Goal: Transaction & Acquisition: Book appointment/travel/reservation

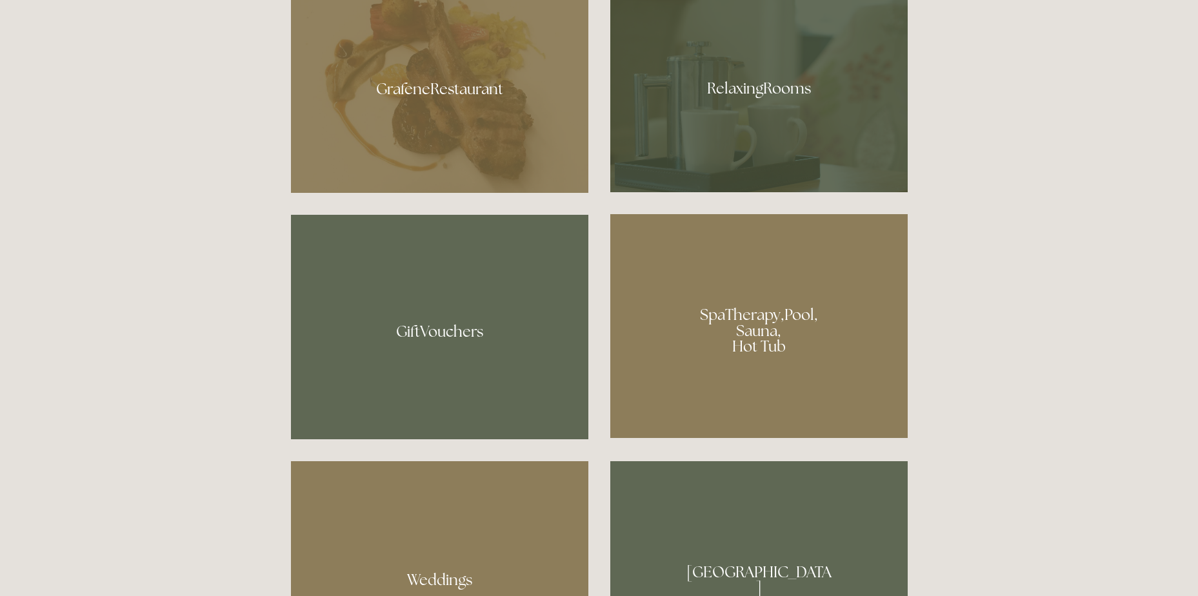
scroll to position [967, 0]
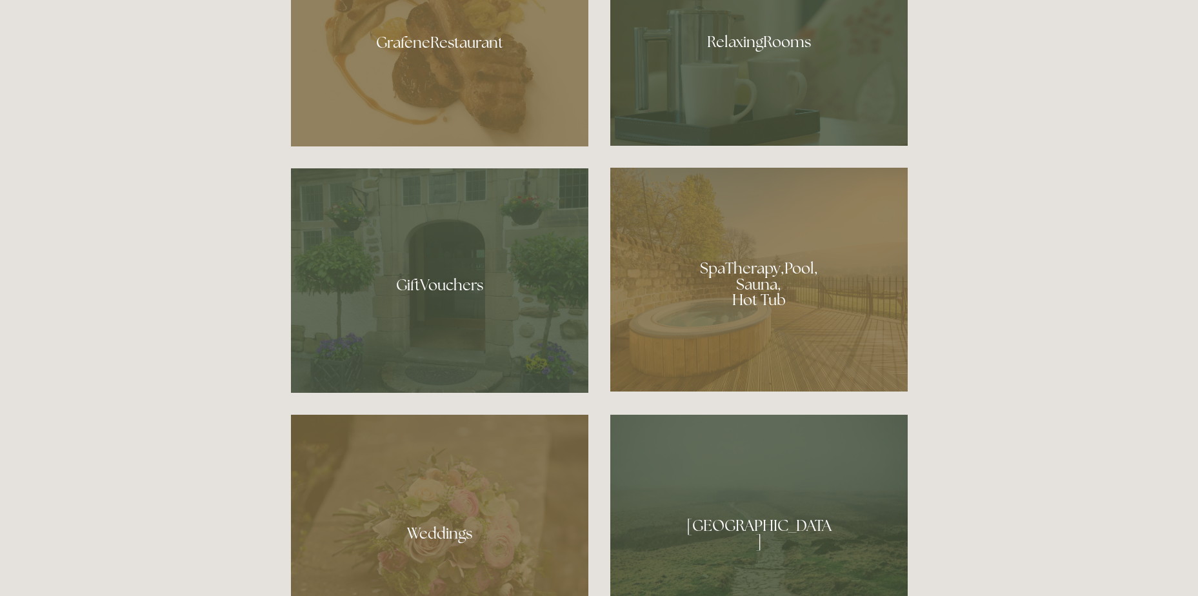
click at [749, 297] on div at bounding box center [758, 280] width 297 height 224
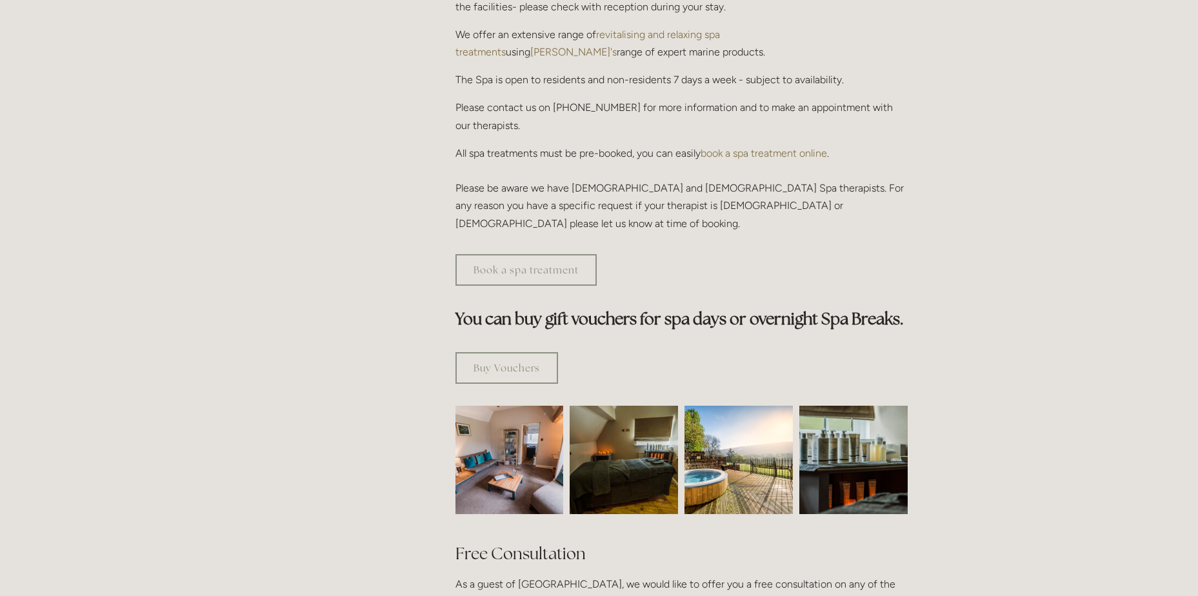
scroll to position [516, 0]
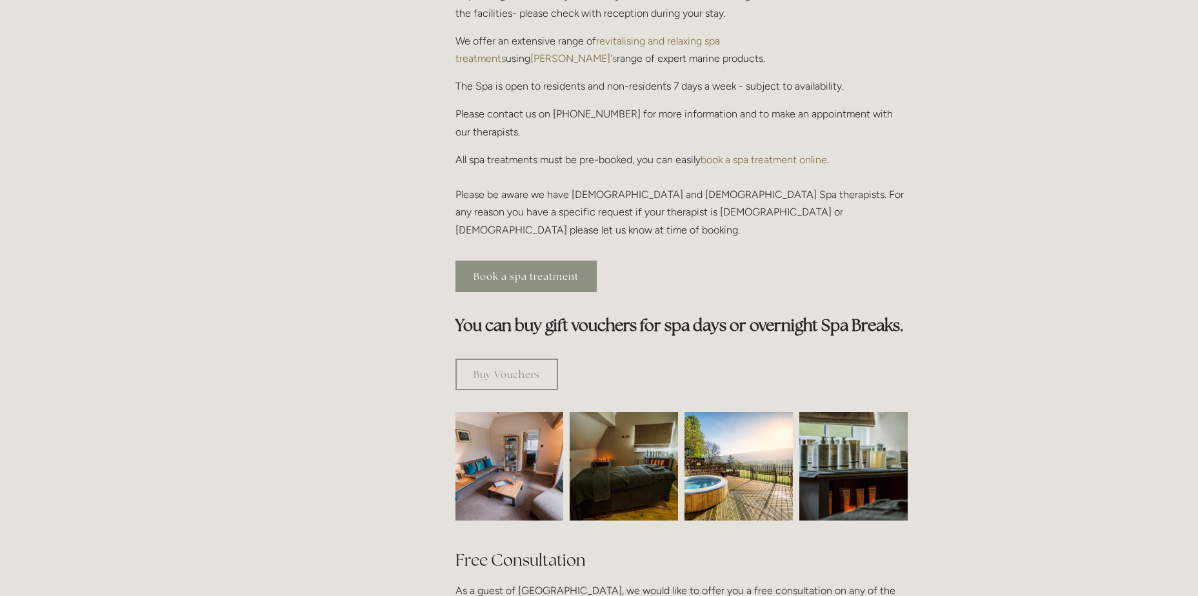
click at [533, 261] on link "Book a spa treatment" at bounding box center [525, 277] width 141 height 32
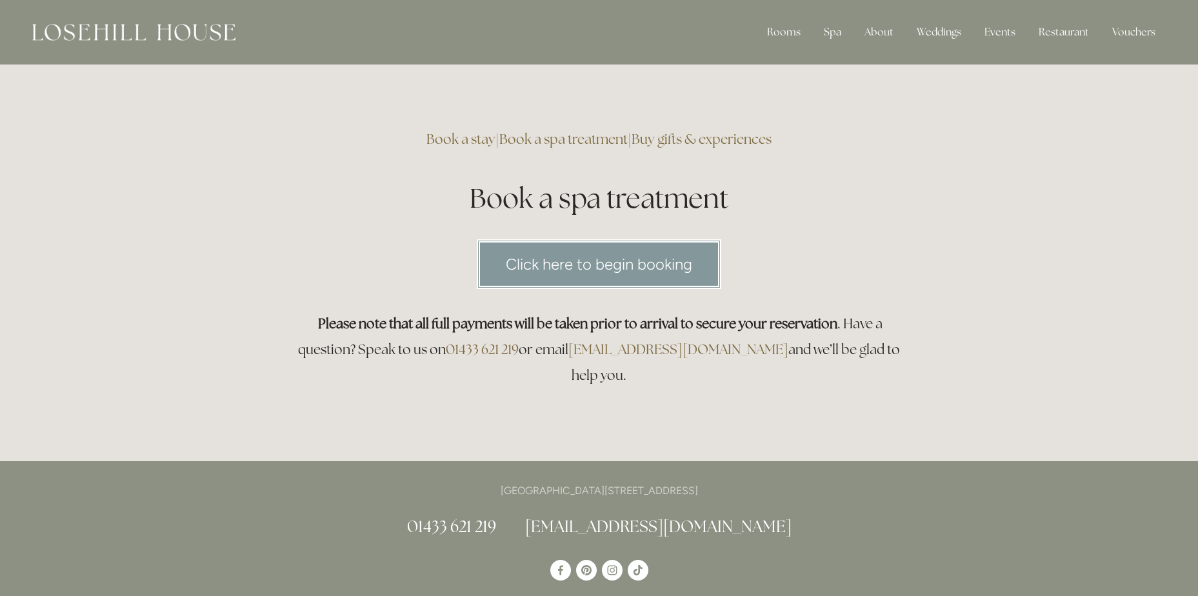
click at [575, 267] on link "Click here to begin booking" at bounding box center [599, 264] width 244 height 50
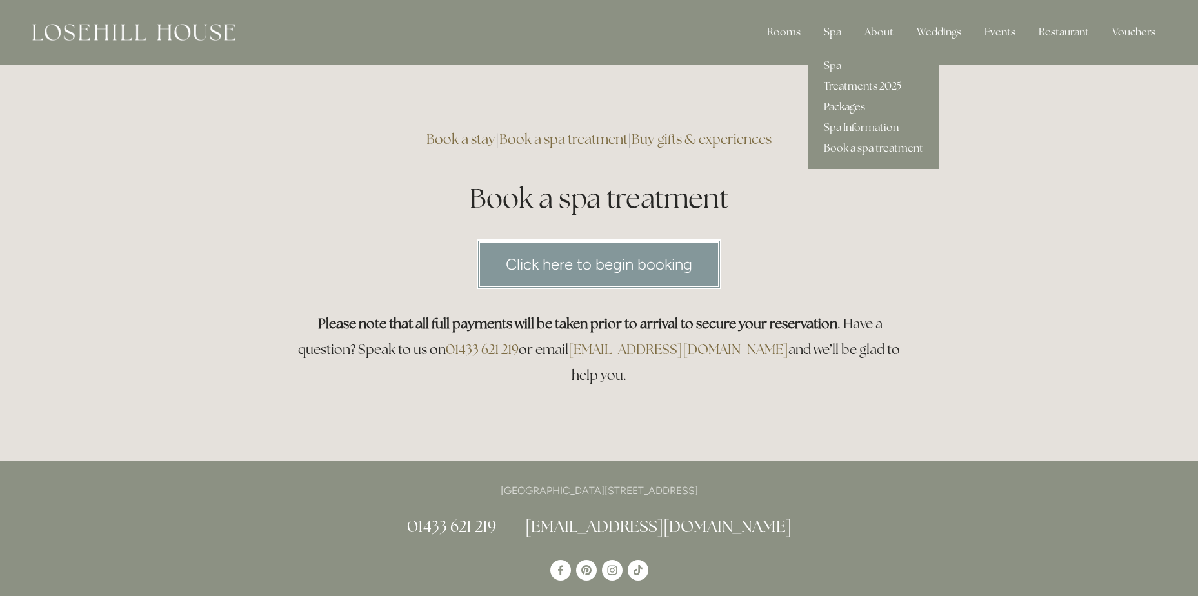
click at [838, 112] on link "Packages" at bounding box center [873, 107] width 130 height 21
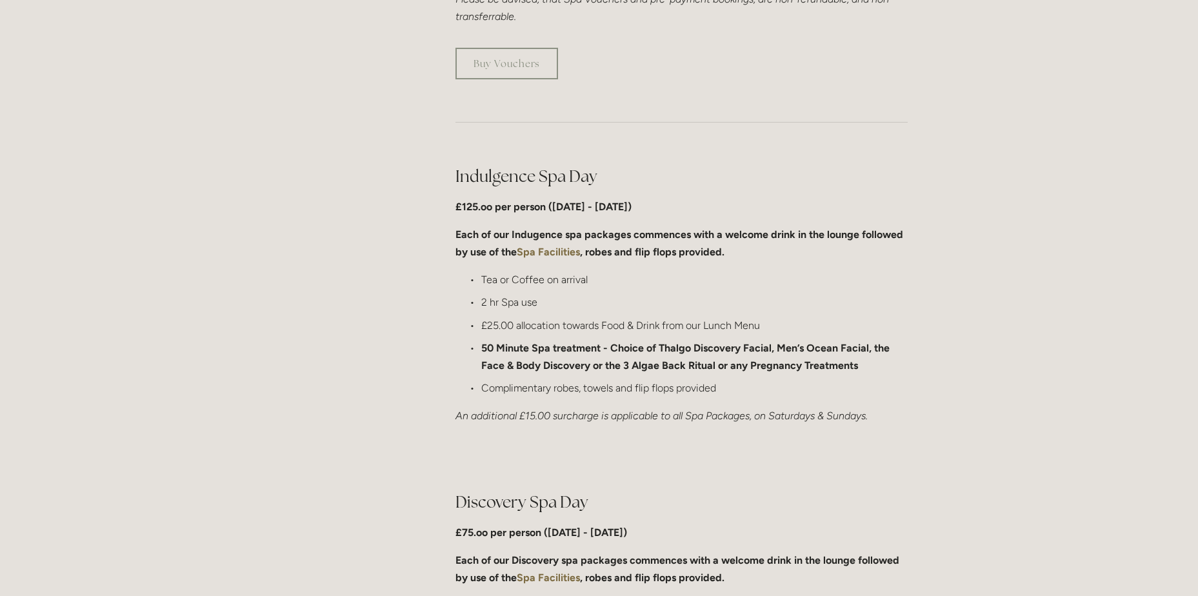
scroll to position [580, 0]
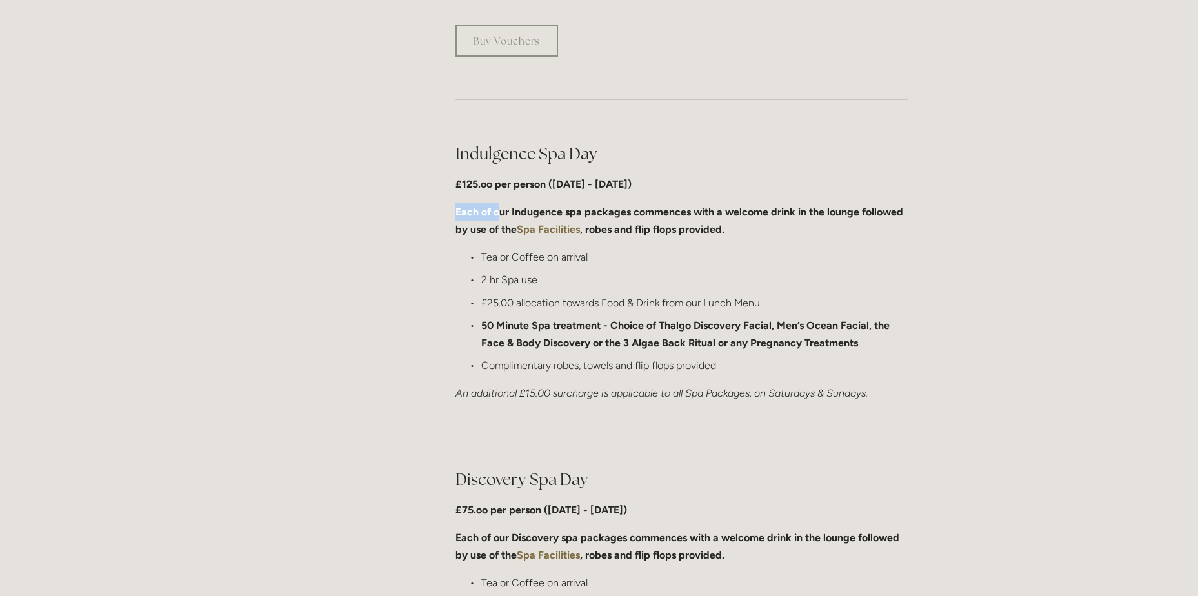
drag, startPoint x: 488, startPoint y: 208, endPoint x: 500, endPoint y: 208, distance: 12.3
click at [500, 208] on strong "Each of our Indugence spa packages commences with a welcome drink in the lounge…" at bounding box center [680, 221] width 450 height 30
drag, startPoint x: 500, startPoint y: 208, endPoint x: 467, endPoint y: 273, distance: 73.6
click at [481, 273] on p "2 hr Spa use" at bounding box center [694, 279] width 426 height 17
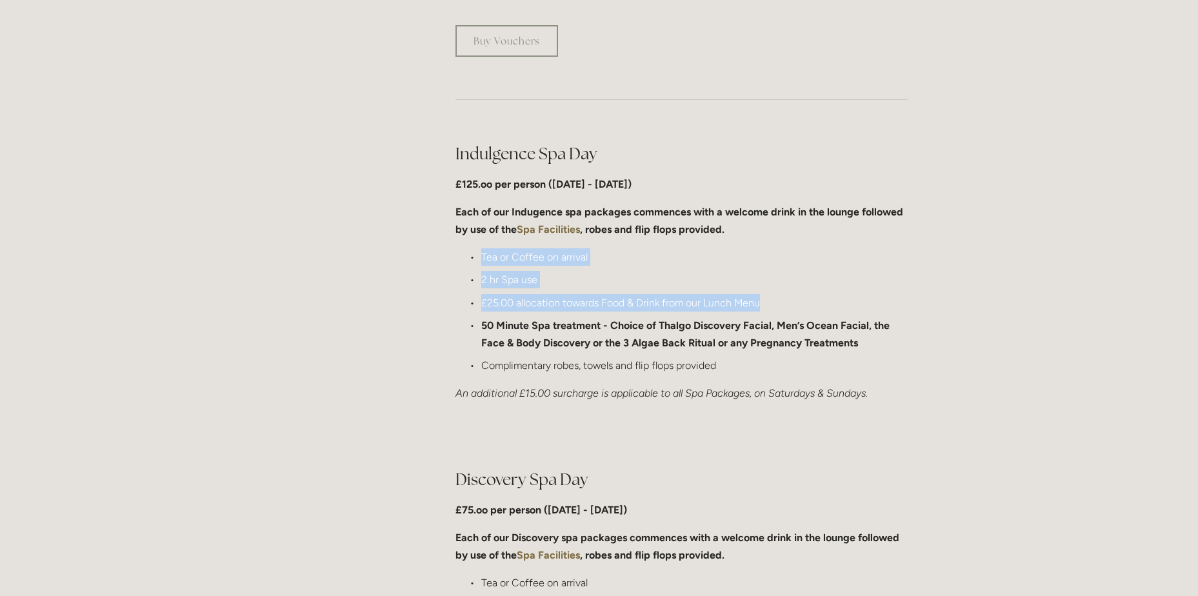
drag, startPoint x: 480, startPoint y: 257, endPoint x: 784, endPoint y: 302, distance: 307.8
click at [784, 302] on ul "Tea or Coffee on arrival 2 hr Spa use £25.00 allocation towards Food & Drink fr…" at bounding box center [681, 311] width 452 height 126
click at [784, 302] on p "£25.00 allocation towards Food & Drink from our Lunch Menu" at bounding box center [694, 302] width 426 height 17
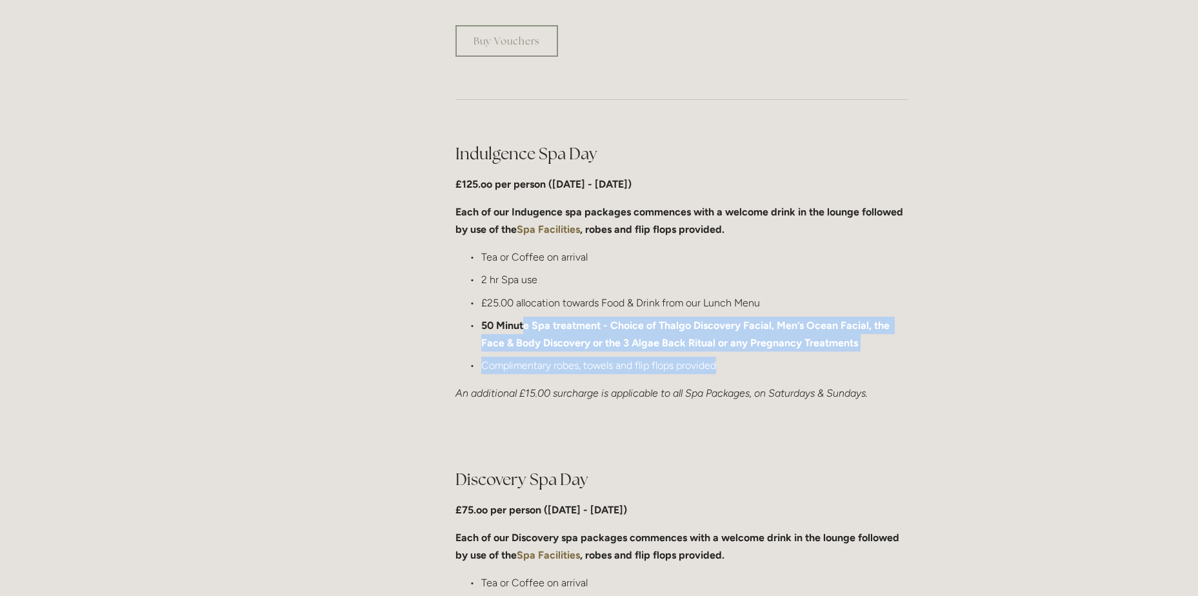
drag, startPoint x: 590, startPoint y: 321, endPoint x: 824, endPoint y: 361, distance: 237.4
click at [824, 361] on ul "Tea or Coffee on arrival 2 hr Spa use £25.00 allocation towards Food & Drink fr…" at bounding box center [681, 311] width 452 height 126
click at [824, 361] on p "Complimentary robes, towels and flip flops provided" at bounding box center [694, 365] width 426 height 17
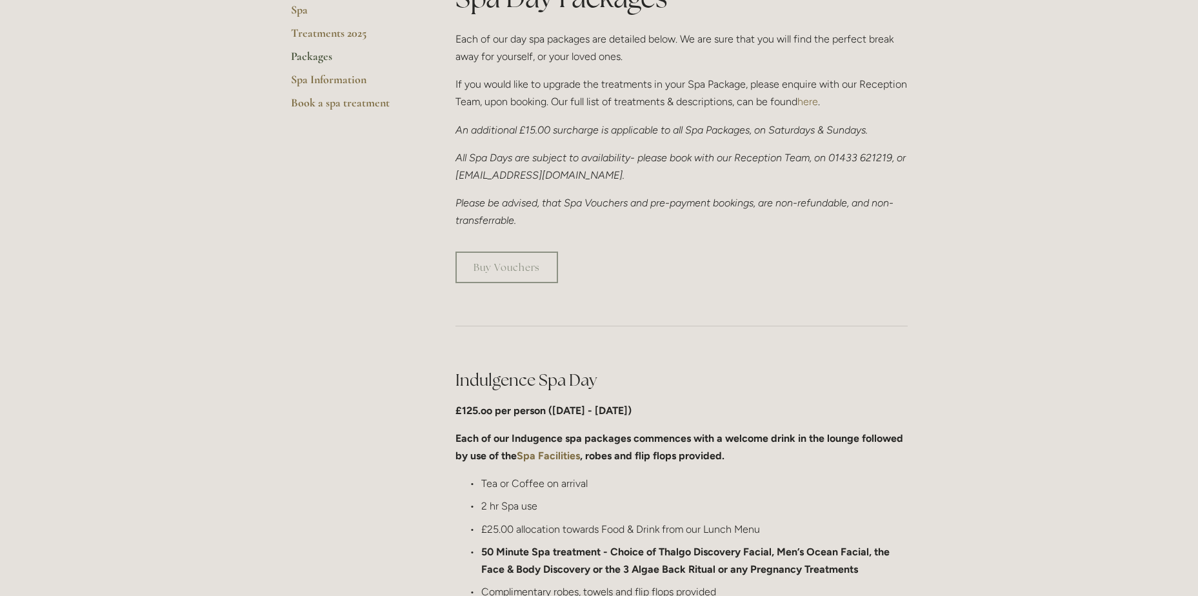
scroll to position [516, 0]
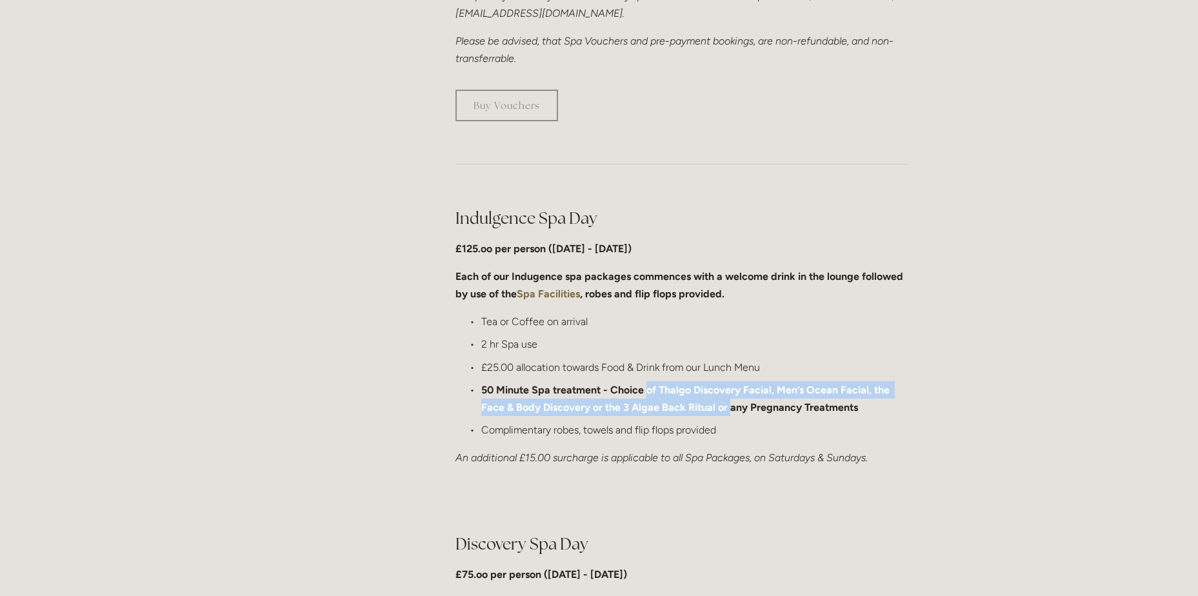
drag, startPoint x: 645, startPoint y: 390, endPoint x: 728, endPoint y: 401, distance: 84.0
click at [728, 401] on strong "50 Minute Spa treatment - Choice of Thalgo Discovery Facial, Men’s Ocean Facial…" at bounding box center [686, 399] width 411 height 30
click at [729, 401] on strong "50 Minute Spa treatment - Choice of Thalgo Discovery Facial, Men’s Ocean Facial…" at bounding box center [686, 399] width 411 height 30
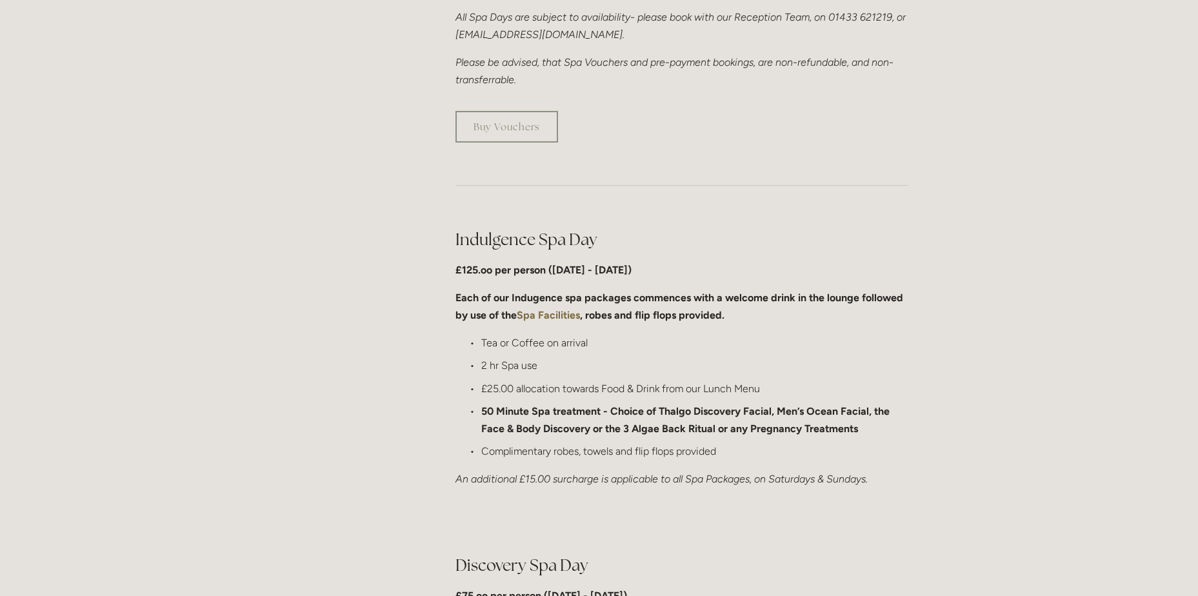
scroll to position [645, 0]
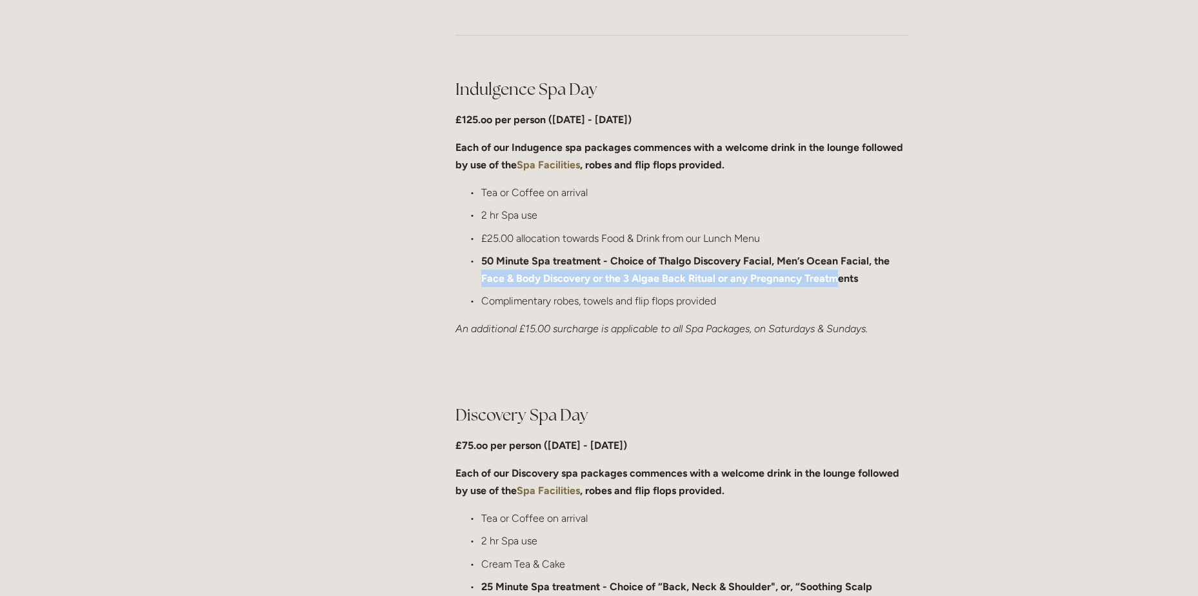
drag, startPoint x: 481, startPoint y: 277, endPoint x: 835, endPoint y: 276, distance: 354.1
click at [835, 276] on strong "50 Minute Spa treatment - Choice of Thalgo Discovery Facial, Men’s Ocean Facial…" at bounding box center [686, 270] width 411 height 30
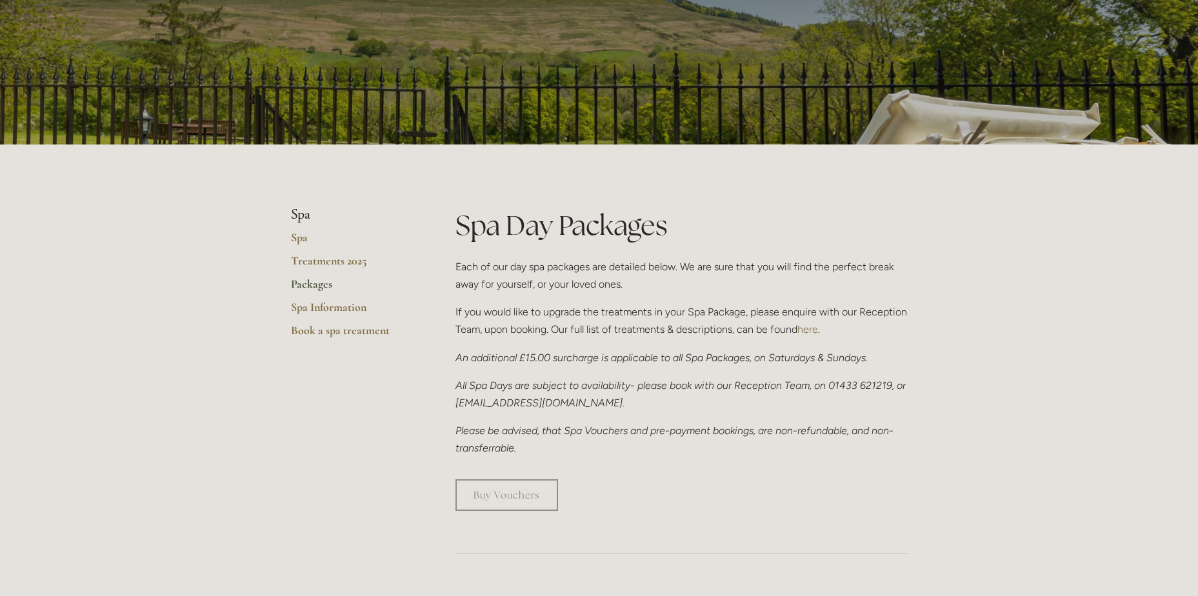
scroll to position [0, 0]
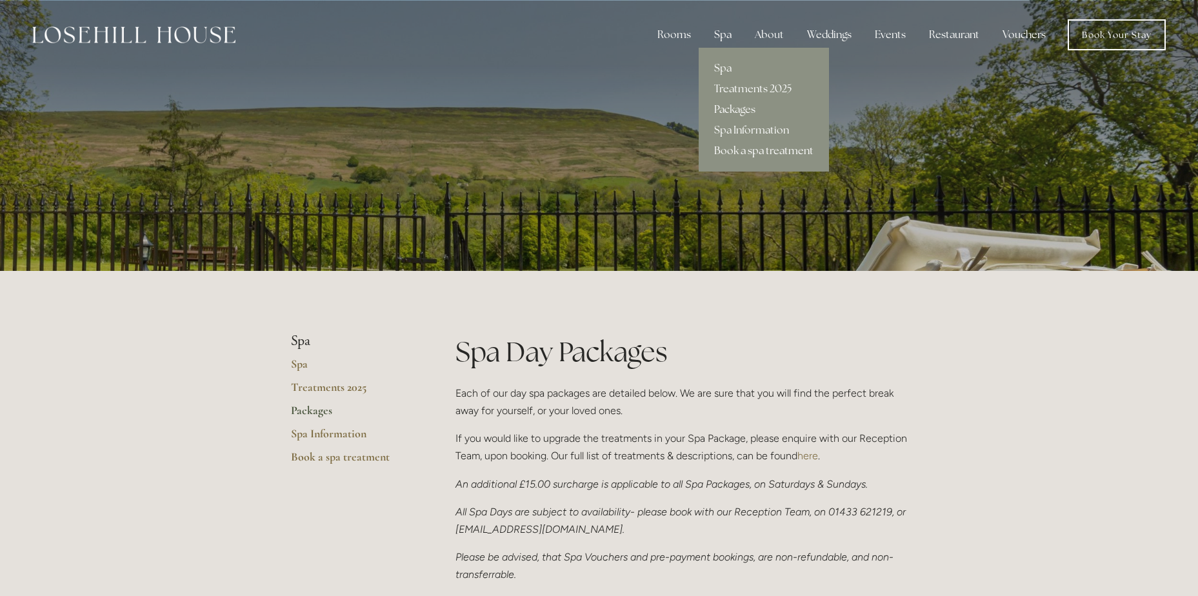
click at [738, 146] on link "Book a spa treatment" at bounding box center [764, 151] width 130 height 21
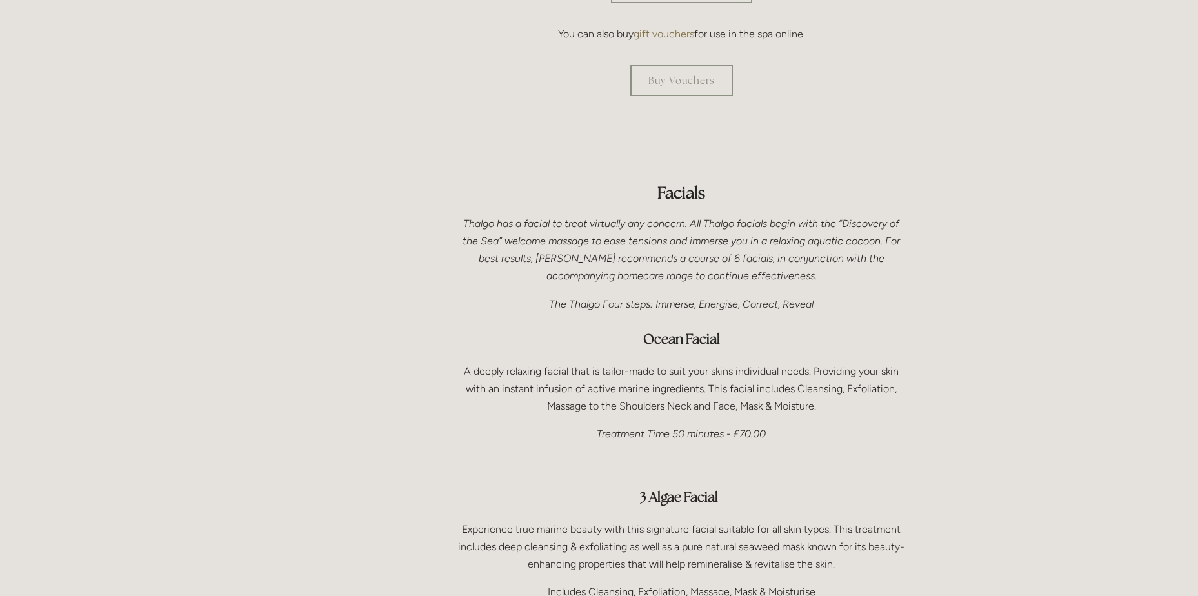
scroll to position [645, 0]
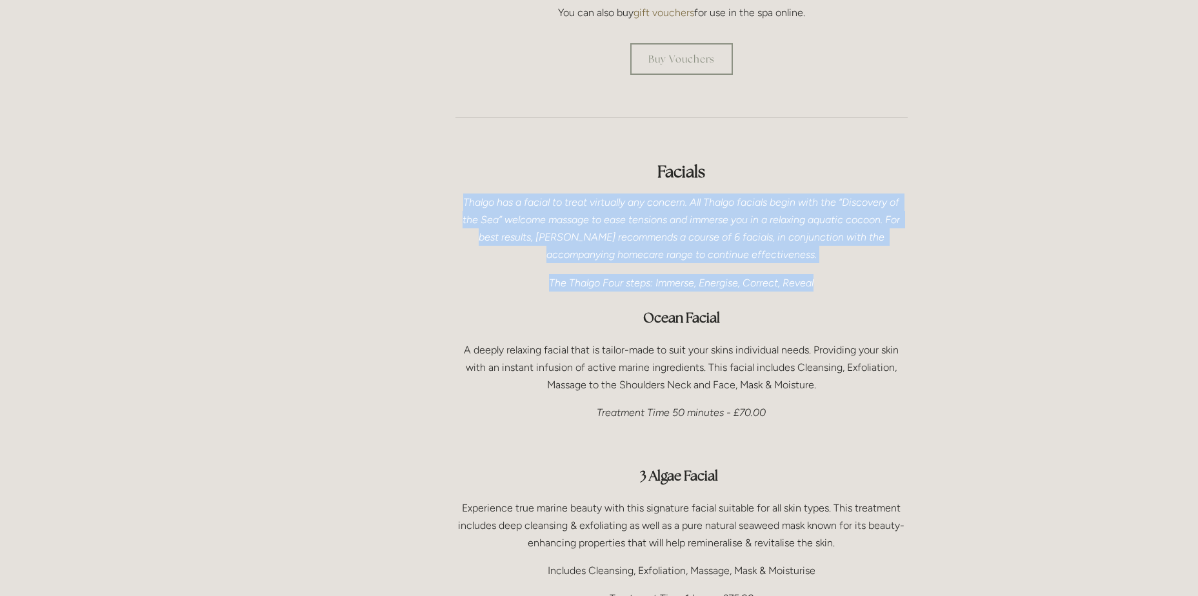
drag, startPoint x: 460, startPoint y: 166, endPoint x: 917, endPoint y: 250, distance: 464.9
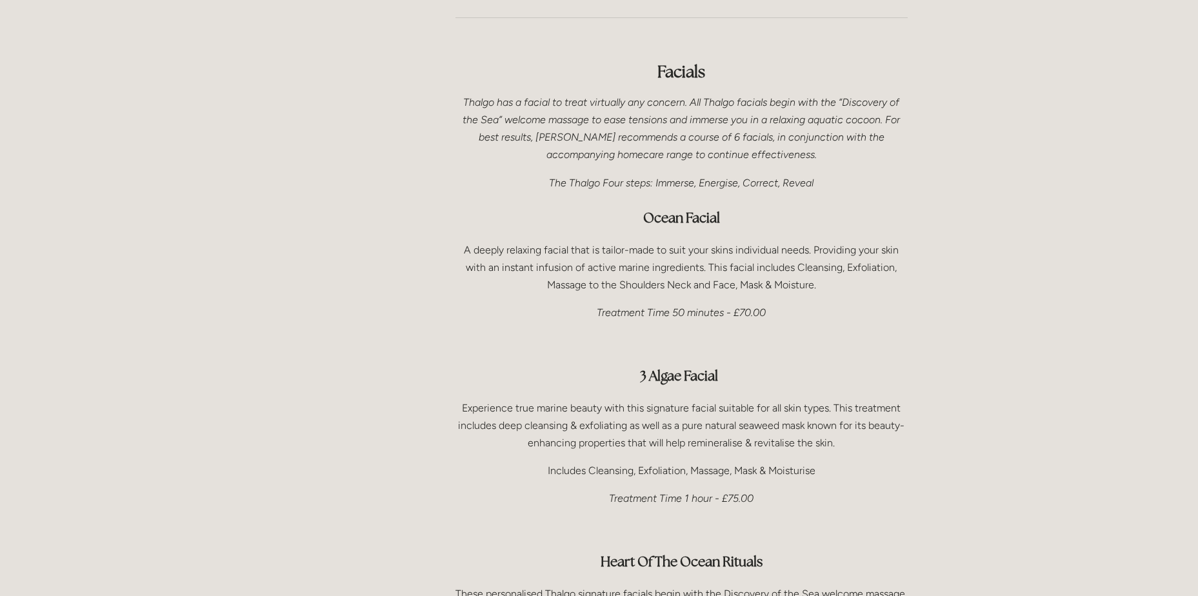
scroll to position [774, 0]
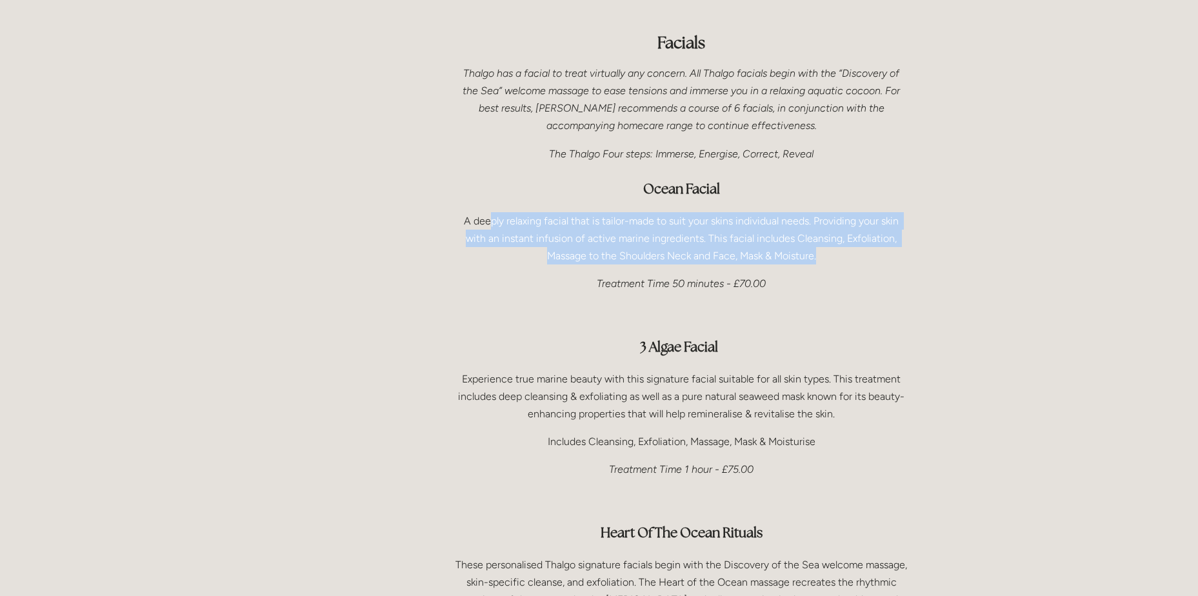
drag, startPoint x: 488, startPoint y: 183, endPoint x: 835, endPoint y: 212, distance: 348.9
click at [835, 212] on p "A deeply relaxing facial that is tailor-made to suit your skins individual need…" at bounding box center [681, 238] width 452 height 53
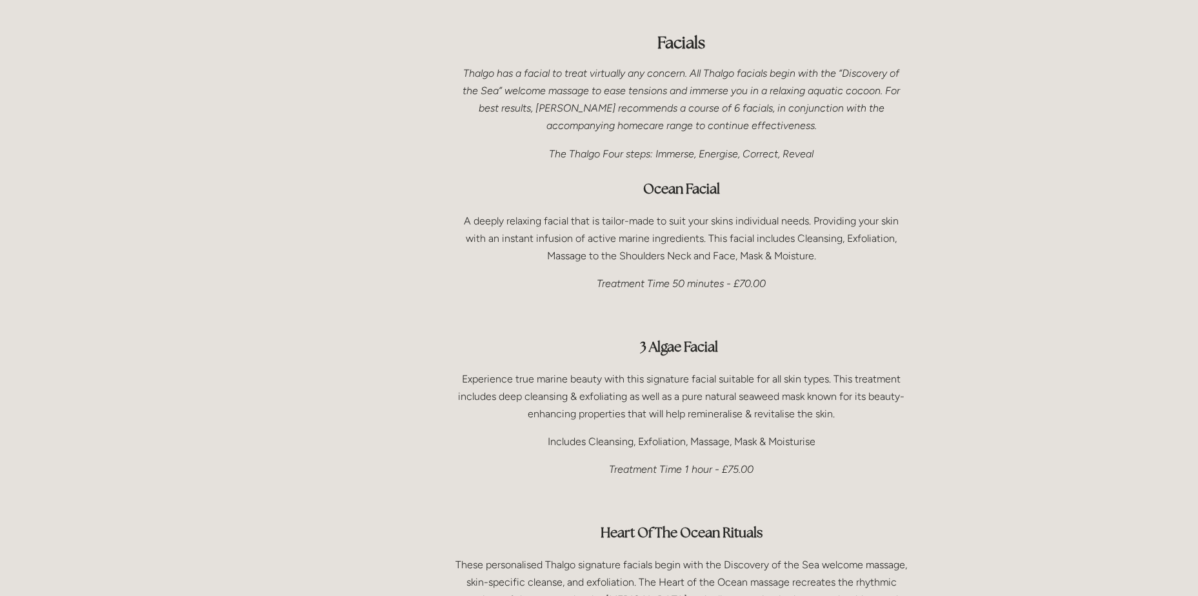
drag, startPoint x: 835, startPoint y: 212, endPoint x: 839, endPoint y: 249, distance: 37.0
click at [839, 275] on p "Treatment Time 50 minutes - £70.00" at bounding box center [681, 283] width 452 height 17
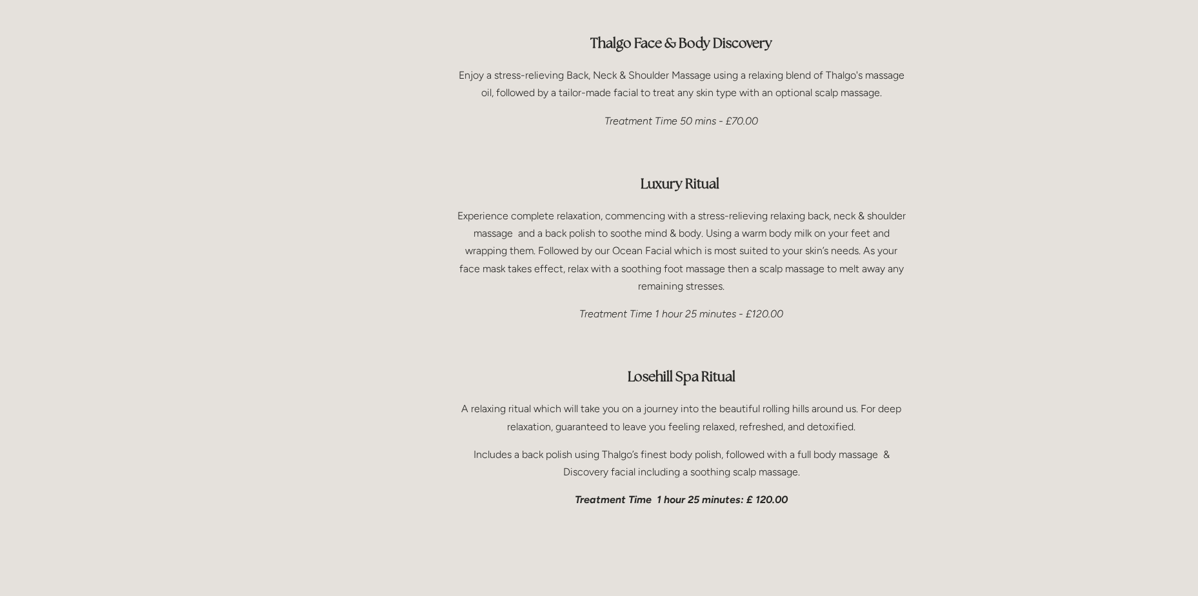
scroll to position [1935, 0]
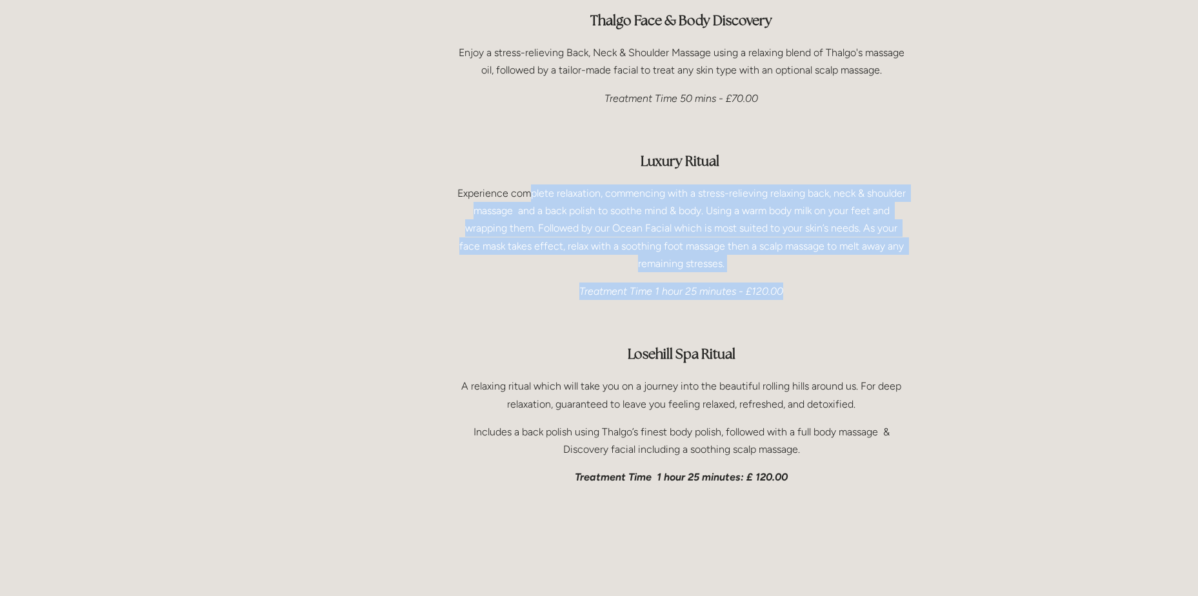
drag, startPoint x: 532, startPoint y: 162, endPoint x: 883, endPoint y: 259, distance: 364.0
click at [883, 259] on div "Face & Body Treatments Thalgo Face & Body Discovery Enjoy a stress-relieving Ba…" at bounding box center [681, 203] width 452 height 564
click at [883, 282] on p "Treatment Time 1 hour 25 minutes - £120.00" at bounding box center [681, 290] width 452 height 17
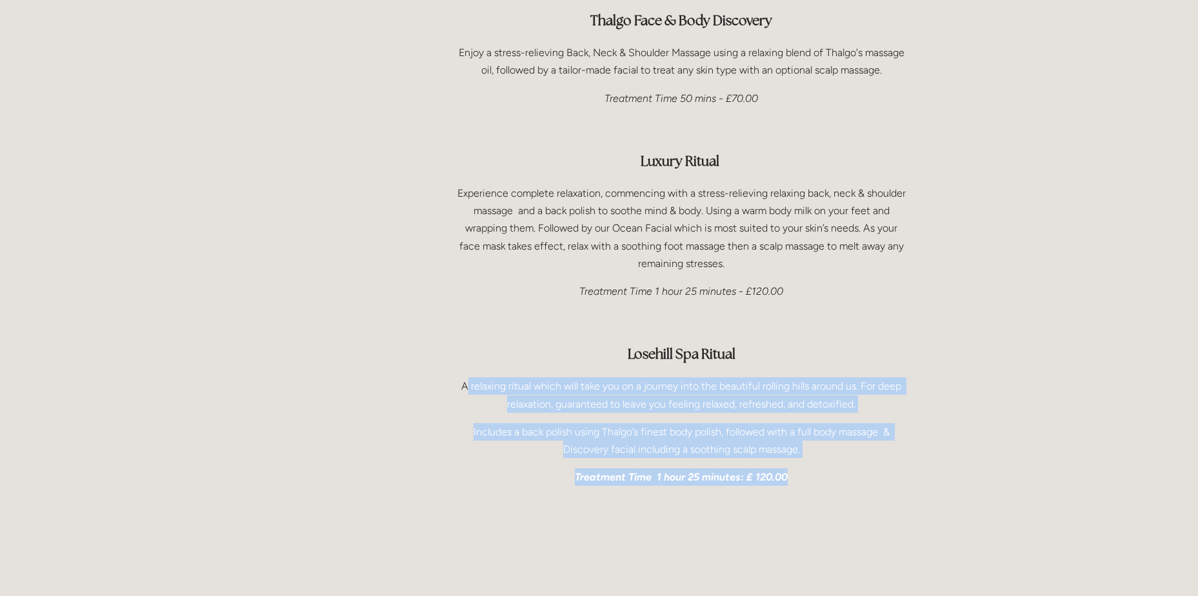
drag, startPoint x: 465, startPoint y: 357, endPoint x: 828, endPoint y: 429, distance: 370.2
click at [828, 429] on div "Face & Body Treatments Thalgo Face & Body Discovery Enjoy a stress-relieving Ba…" at bounding box center [681, 203] width 452 height 564
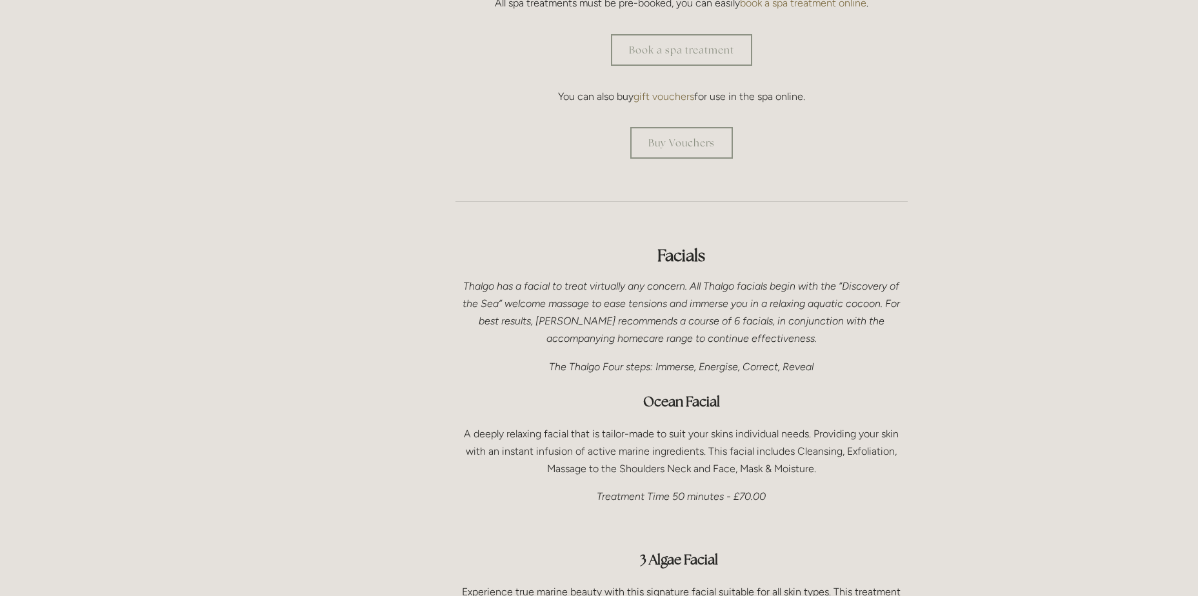
scroll to position [580, 0]
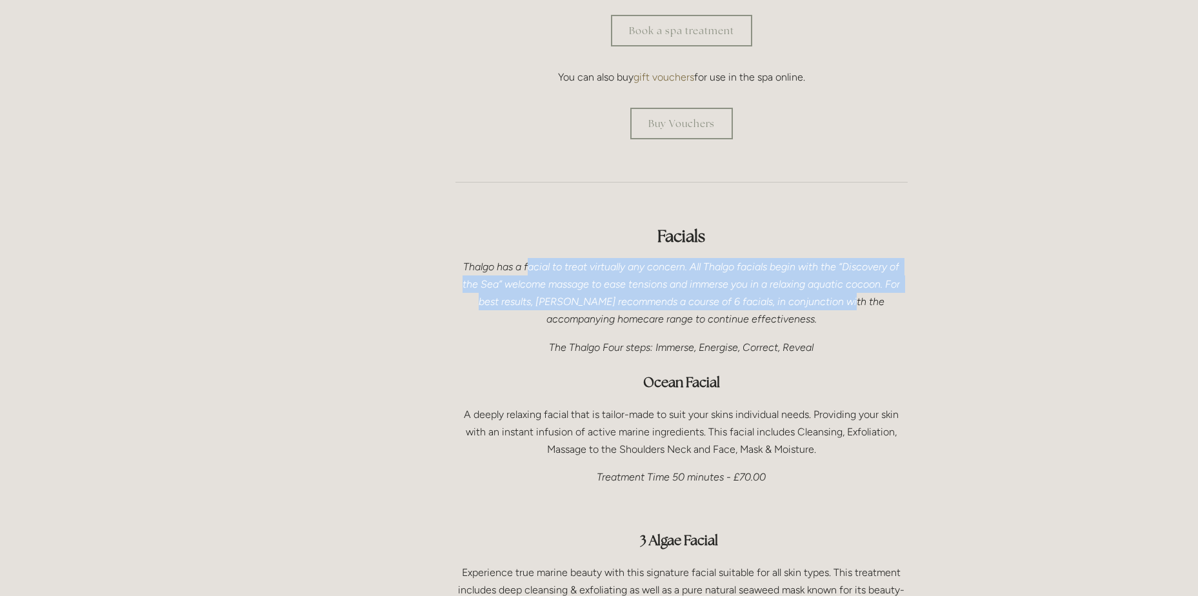
drag, startPoint x: 528, startPoint y: 232, endPoint x: 826, endPoint y: 266, distance: 299.9
click at [826, 266] on em "Thalgo has a facial to treat virtually any concern. All Thalgo facials begin wi…" at bounding box center [682, 293] width 440 height 65
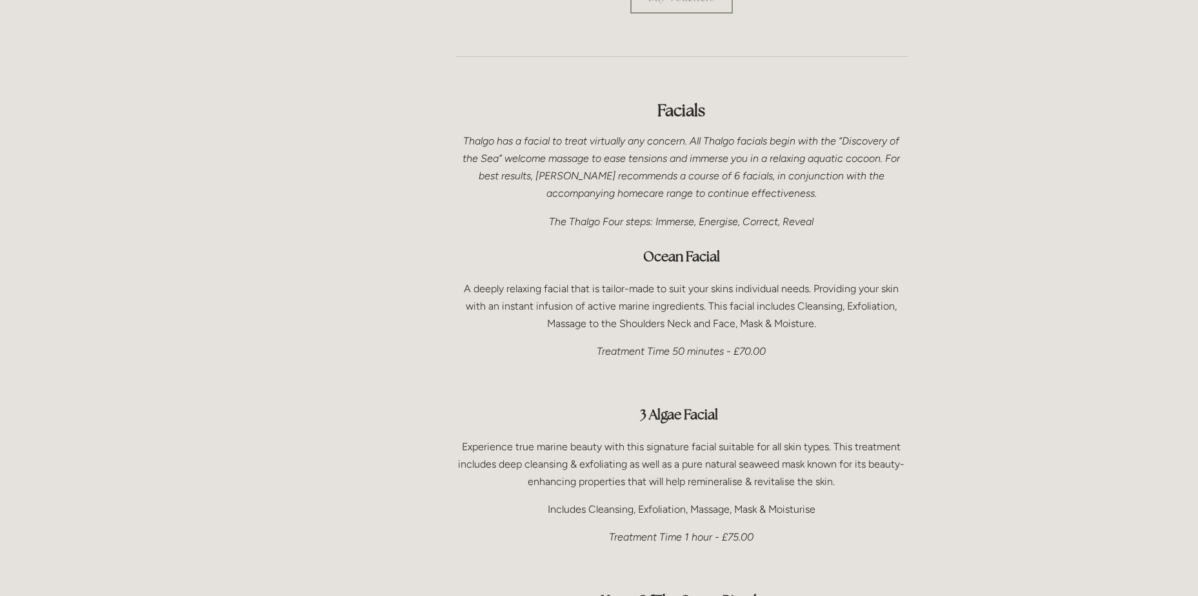
scroll to position [709, 0]
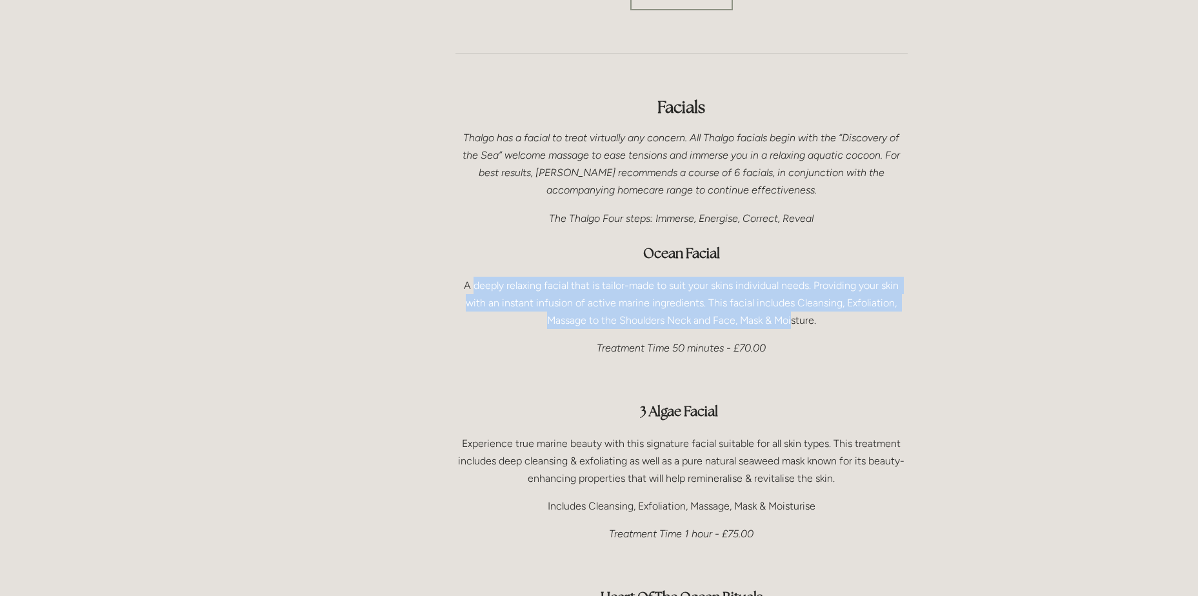
drag, startPoint x: 473, startPoint y: 248, endPoint x: 791, endPoint y: 286, distance: 319.6
click at [791, 286] on p "A deeply relaxing facial that is tailor-made to suit your skins individual need…" at bounding box center [681, 303] width 452 height 53
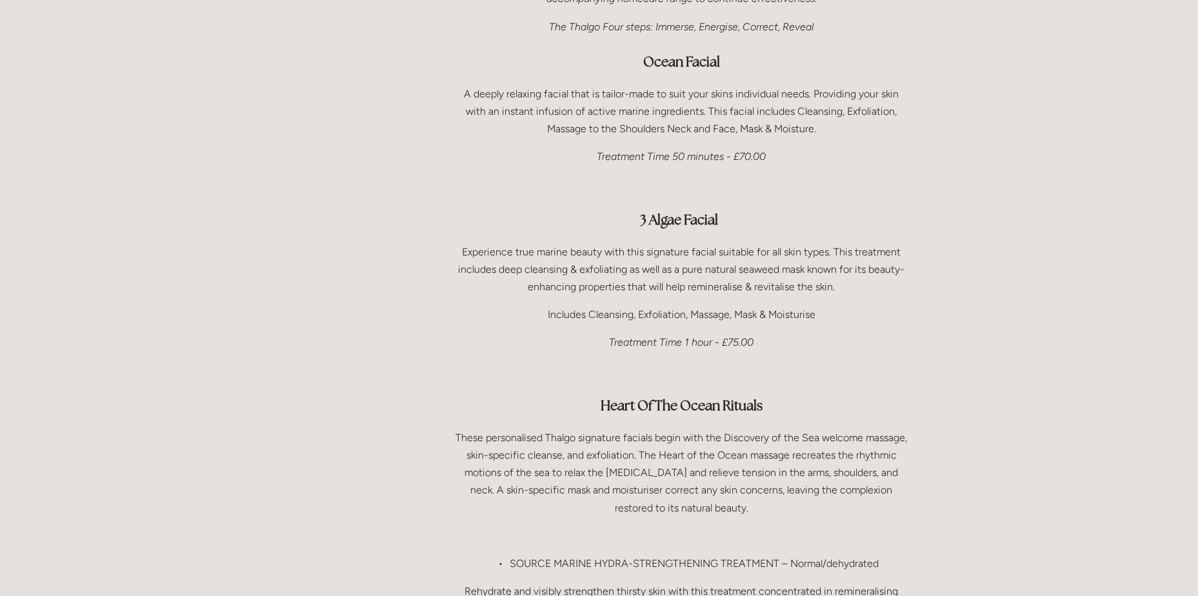
scroll to position [903, 0]
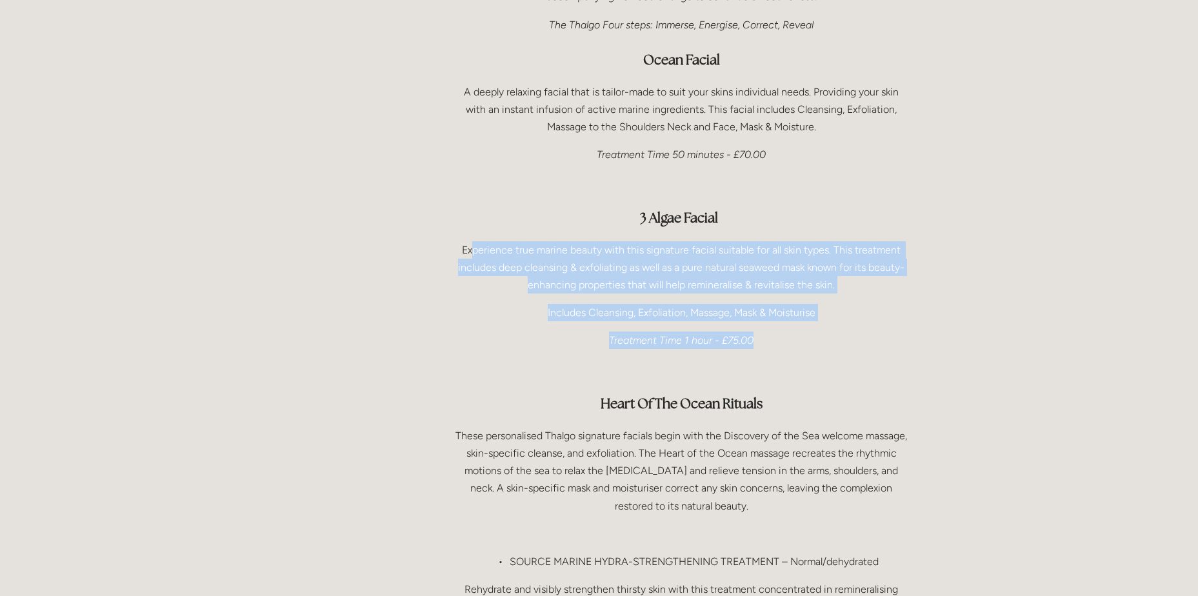
drag, startPoint x: 473, startPoint y: 214, endPoint x: 771, endPoint y: 300, distance: 309.5
click at [771, 300] on div "Facials Thalgo has a facial to treat virtually any concern. All Thalgo facials …" at bounding box center [681, 385] width 452 height 965
click at [771, 332] on p "Treatment Time 1 hour - £75.00" at bounding box center [681, 340] width 452 height 17
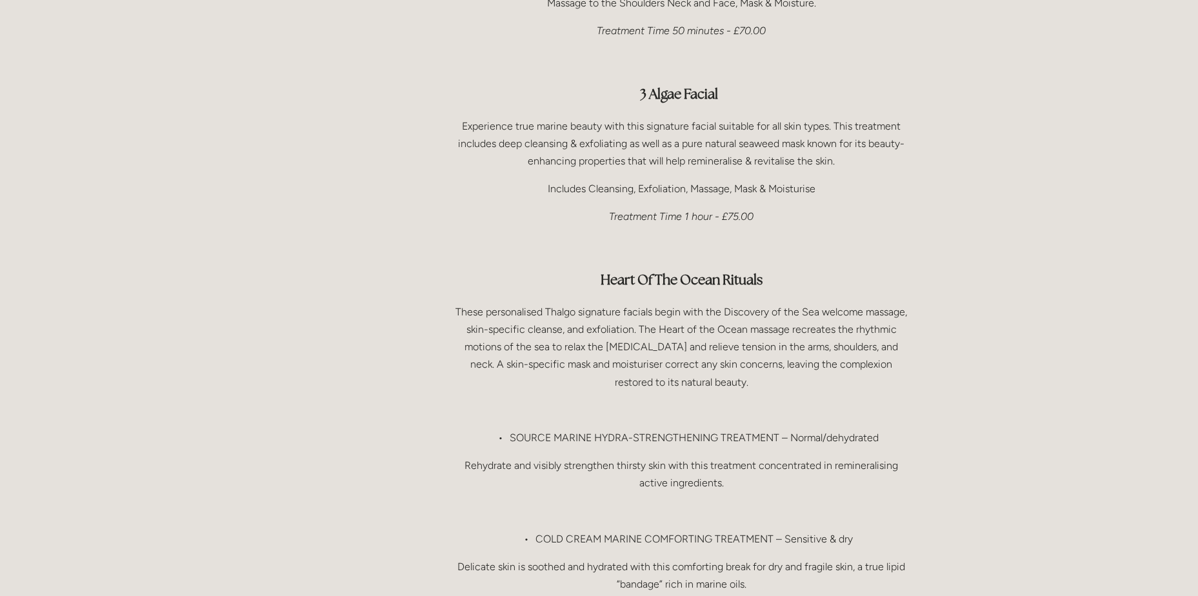
scroll to position [1032, 0]
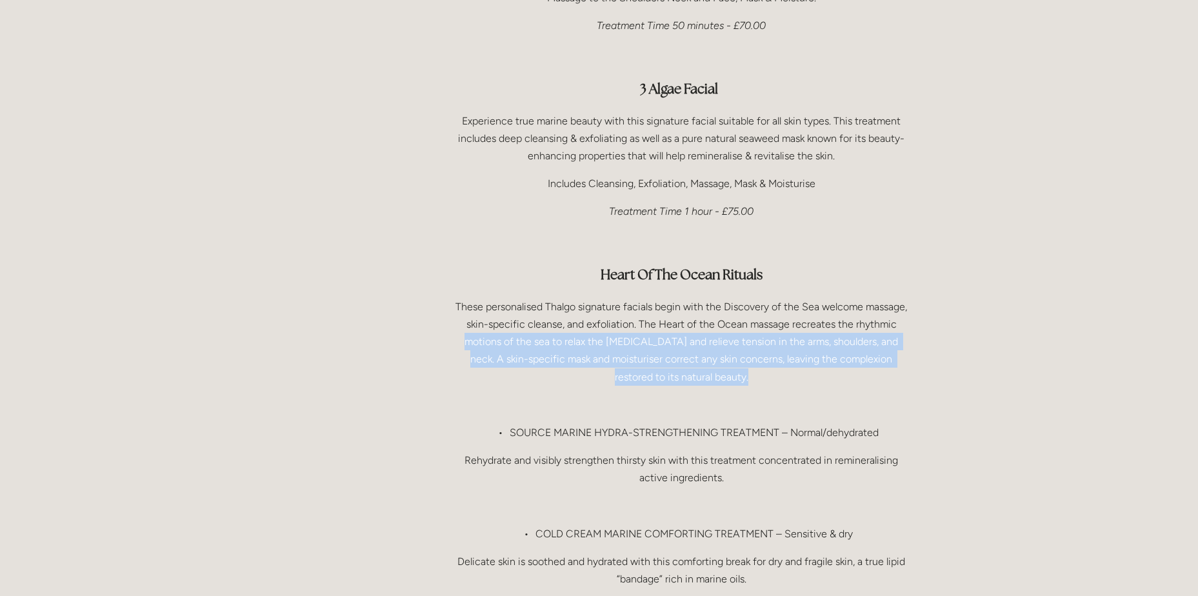
drag, startPoint x: 460, startPoint y: 314, endPoint x: 822, endPoint y: 341, distance: 362.8
click at [822, 341] on p "These personalised Thalgo signature facials begin with the Discovery of the Sea…" at bounding box center [681, 342] width 452 height 88
drag, startPoint x: 822, startPoint y: 341, endPoint x: 815, endPoint y: 343, distance: 6.9
click at [822, 341] on p "These personalised Thalgo signature facials begin with the Discovery of the Sea…" at bounding box center [681, 342] width 452 height 88
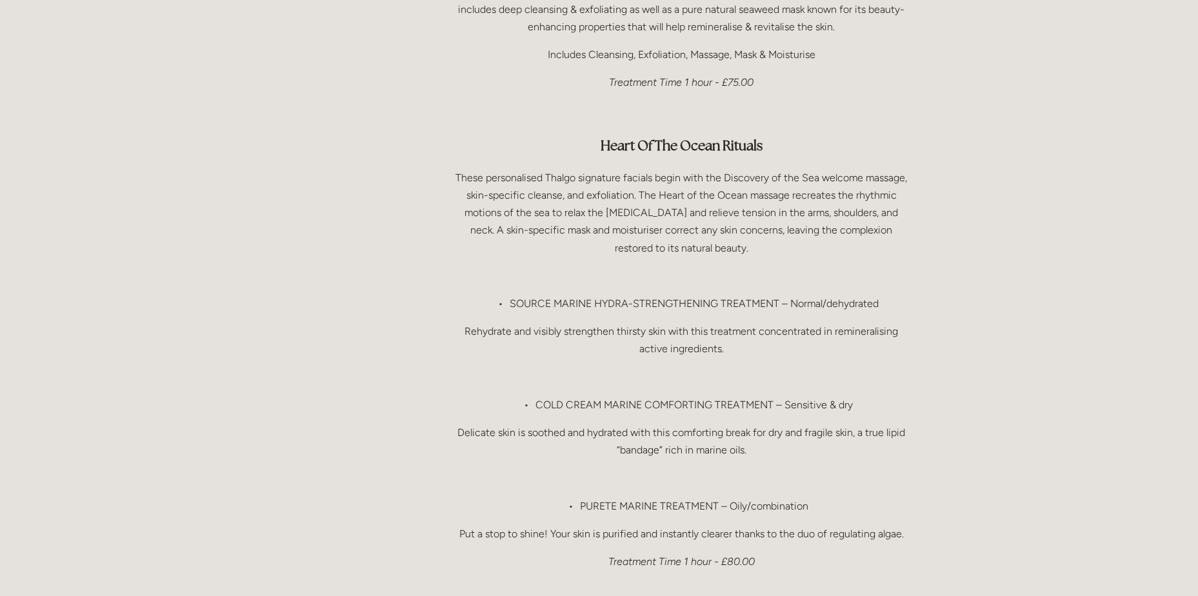
scroll to position [1225, 0]
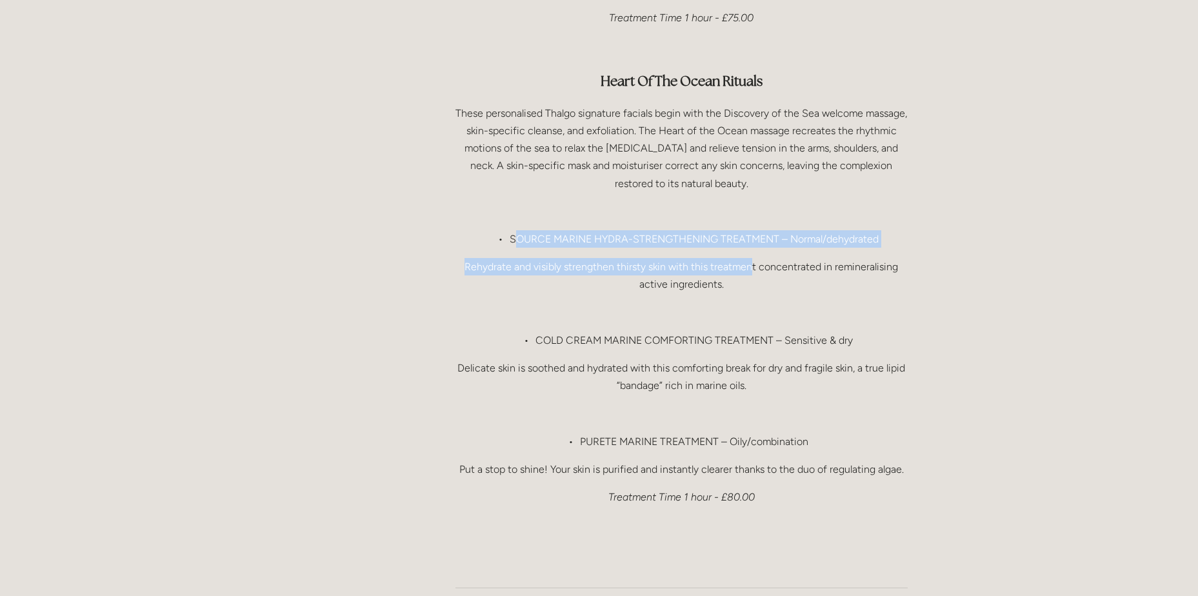
drag, startPoint x: 514, startPoint y: 203, endPoint x: 752, endPoint y: 230, distance: 239.5
click at [752, 230] on div "Facials Thalgo has a facial to treat virtually any concern. All Thalgo facials …" at bounding box center [681, 62] width 452 height 965
click at [752, 258] on p "Rehydrate and visibly strengthen thirsty skin with this treatment concentrated …" at bounding box center [681, 275] width 452 height 35
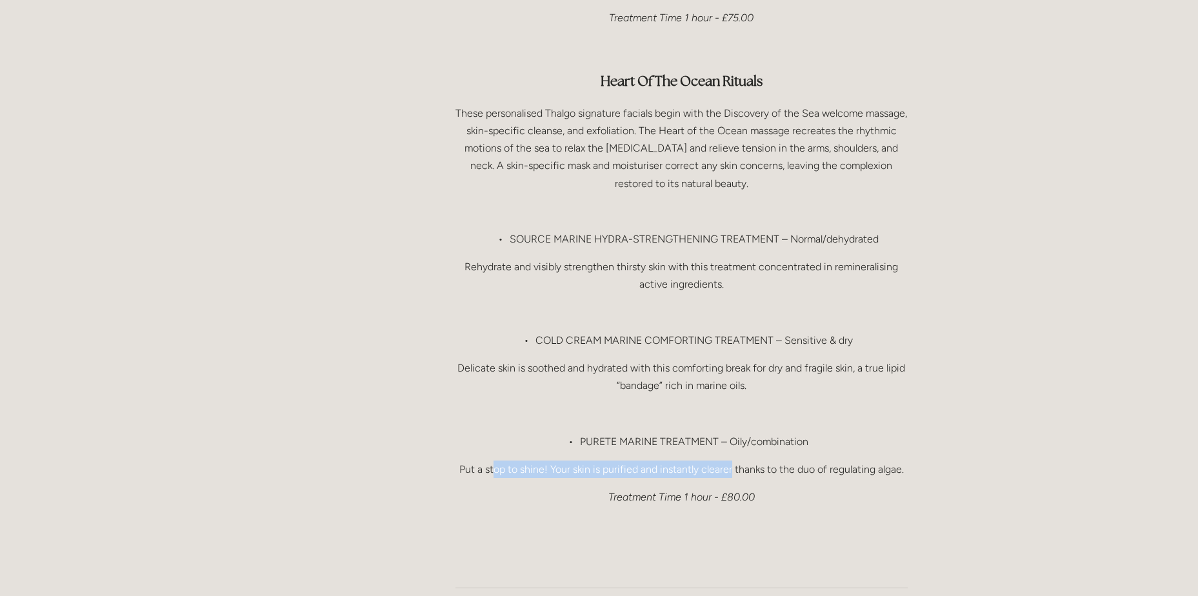
drag, startPoint x: 491, startPoint y: 437, endPoint x: 733, endPoint y: 433, distance: 241.3
click at [733, 461] on p "Put a stop to shine! Your skin is purified and instantly clearer thanks to the …" at bounding box center [681, 469] width 452 height 17
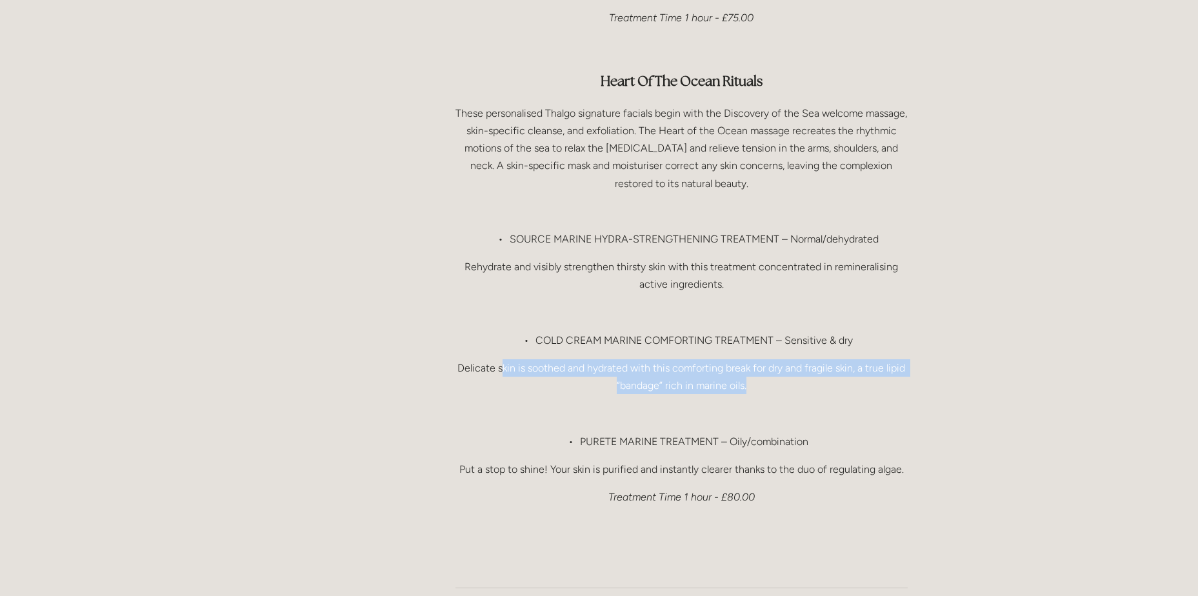
drag, startPoint x: 500, startPoint y: 330, endPoint x: 764, endPoint y: 348, distance: 265.1
click at [764, 359] on p "Delicate skin is soothed and hydrated with this comforting break for dry and fr…" at bounding box center [681, 376] width 452 height 35
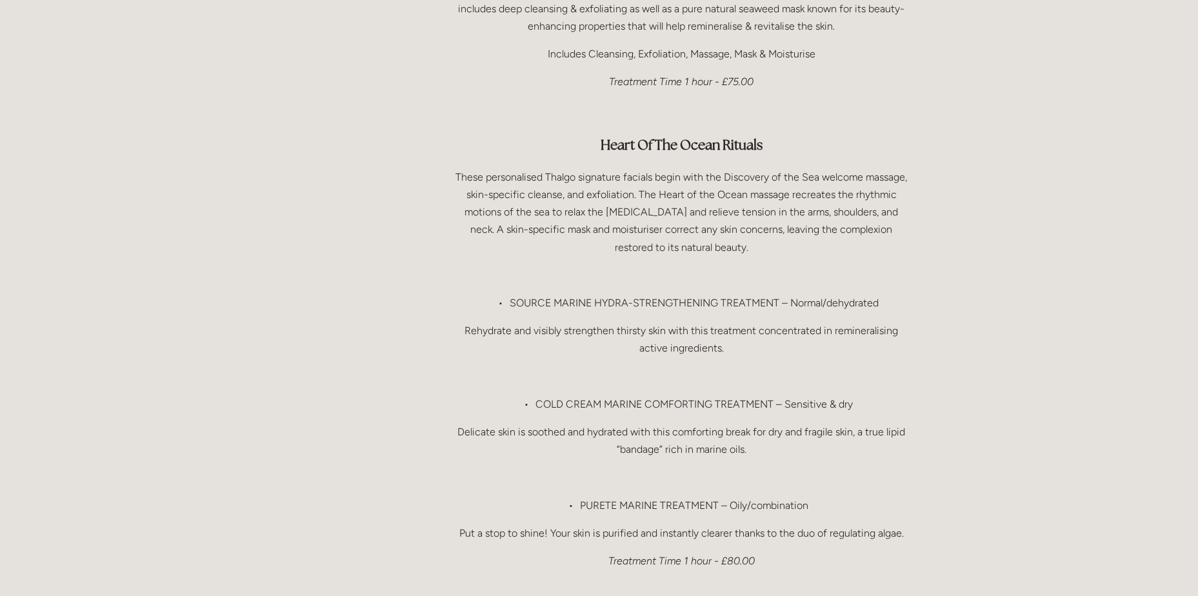
scroll to position [1161, 0]
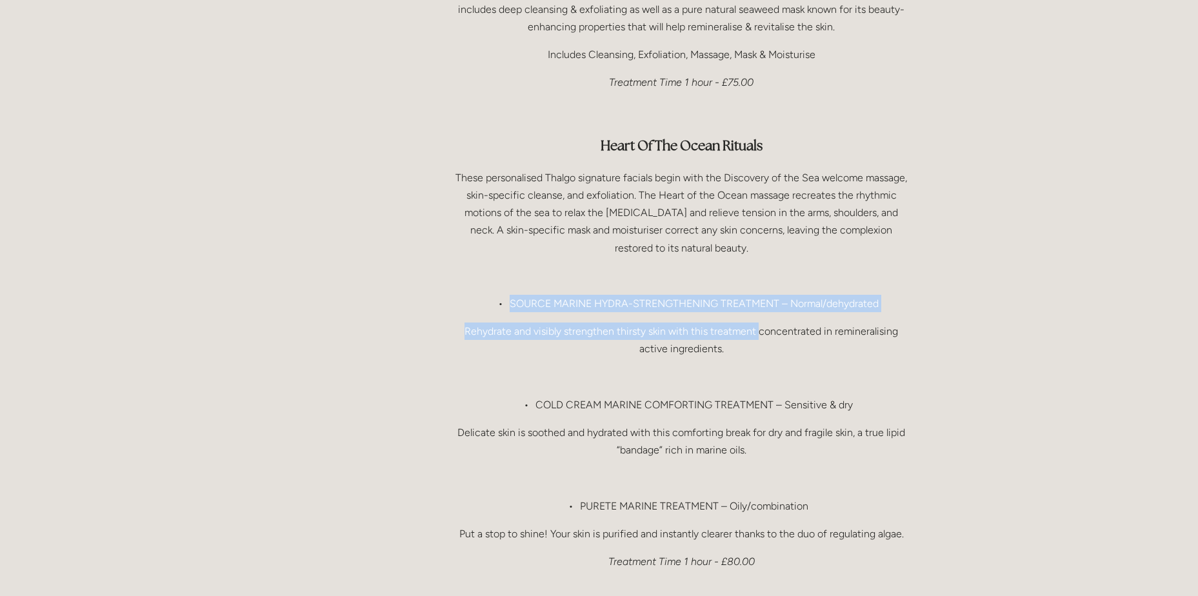
drag, startPoint x: 507, startPoint y: 266, endPoint x: 758, endPoint y: 305, distance: 254.6
click at [758, 305] on div "Facials Thalgo has a facial to treat virtually any concern. All Thalgo facials …" at bounding box center [681, 127] width 452 height 965
click at [758, 322] on p "Rehydrate and visibly strengthen thirsty skin with this treatment concentrated …" at bounding box center [681, 339] width 452 height 35
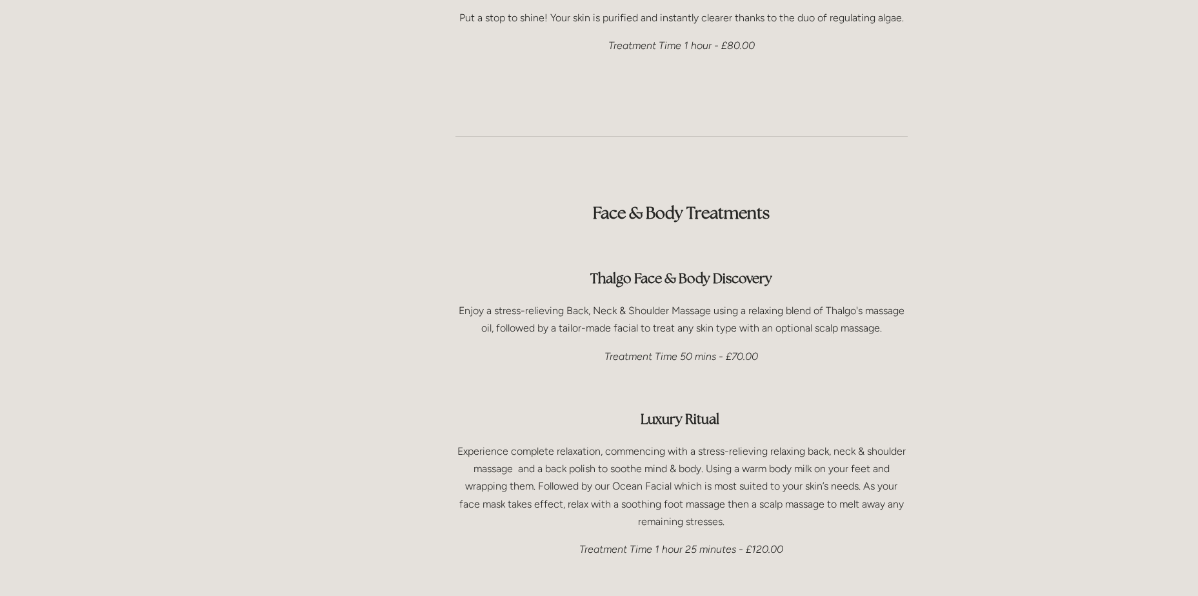
scroll to position [1741, 0]
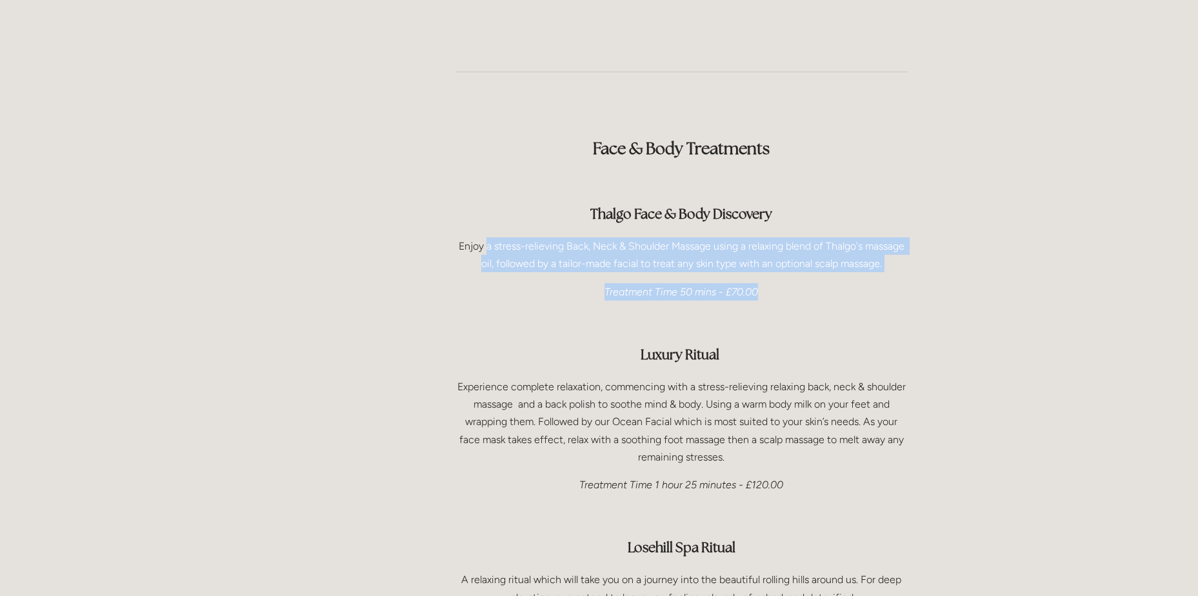
drag, startPoint x: 484, startPoint y: 203, endPoint x: 900, endPoint y: 238, distance: 417.5
click at [900, 238] on div "Face & Body Treatments Thalgo Face & Body Discovery Enjoy a stress-relieving Ba…" at bounding box center [681, 397] width 452 height 564
click at [900, 239] on div "Face & Body Treatments Thalgo Face & Body Discovery Enjoy a stress-relieving Ba…" at bounding box center [681, 397] width 452 height 564
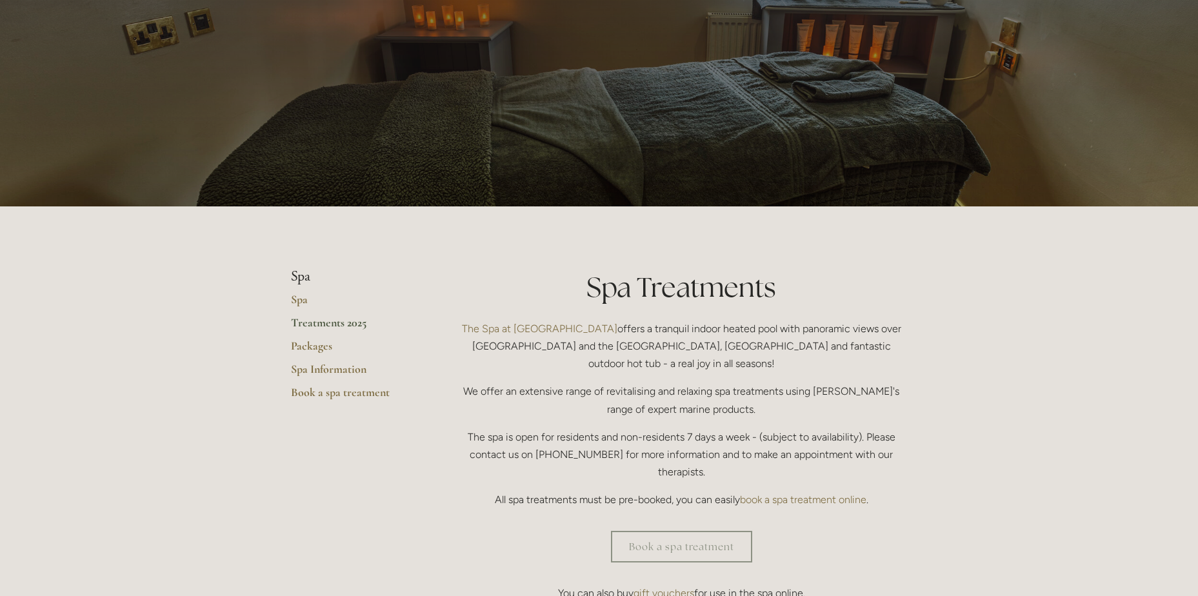
scroll to position [0, 0]
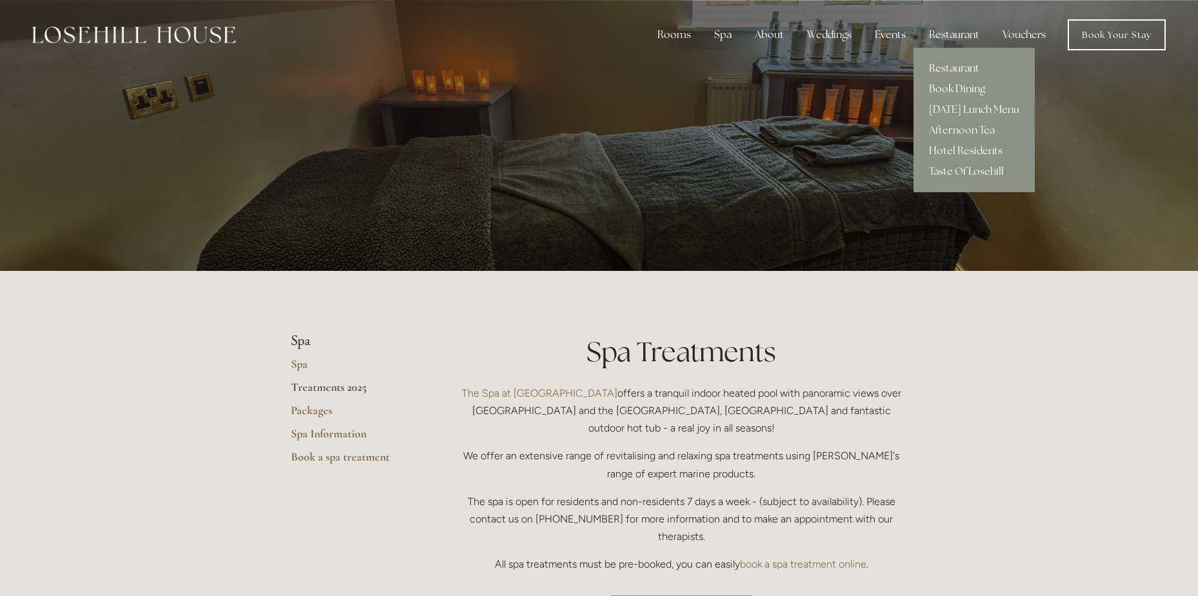
click at [954, 64] on link "Restaurant" at bounding box center [973, 68] width 121 height 21
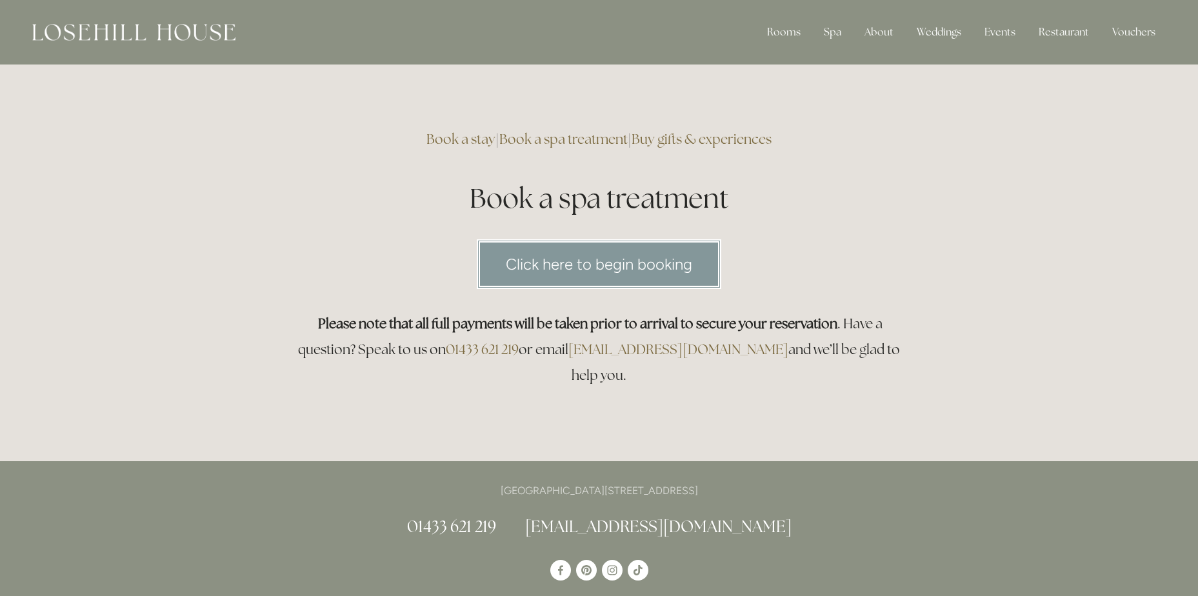
click at [627, 264] on link "Click here to begin booking" at bounding box center [599, 264] width 244 height 50
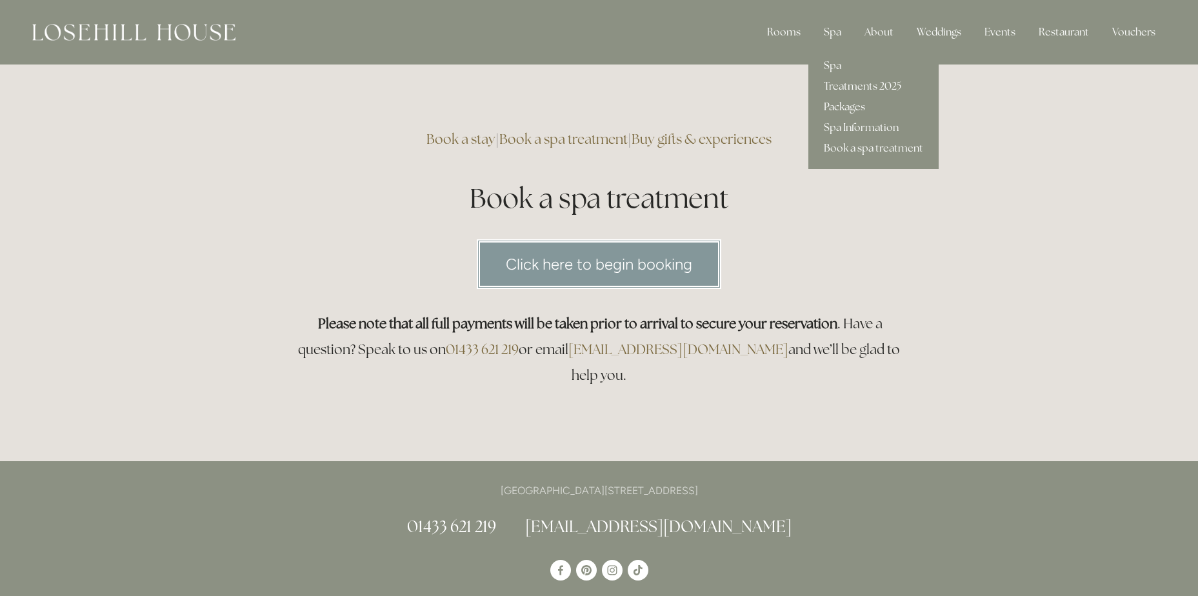
click at [834, 103] on link "Packages" at bounding box center [873, 107] width 130 height 21
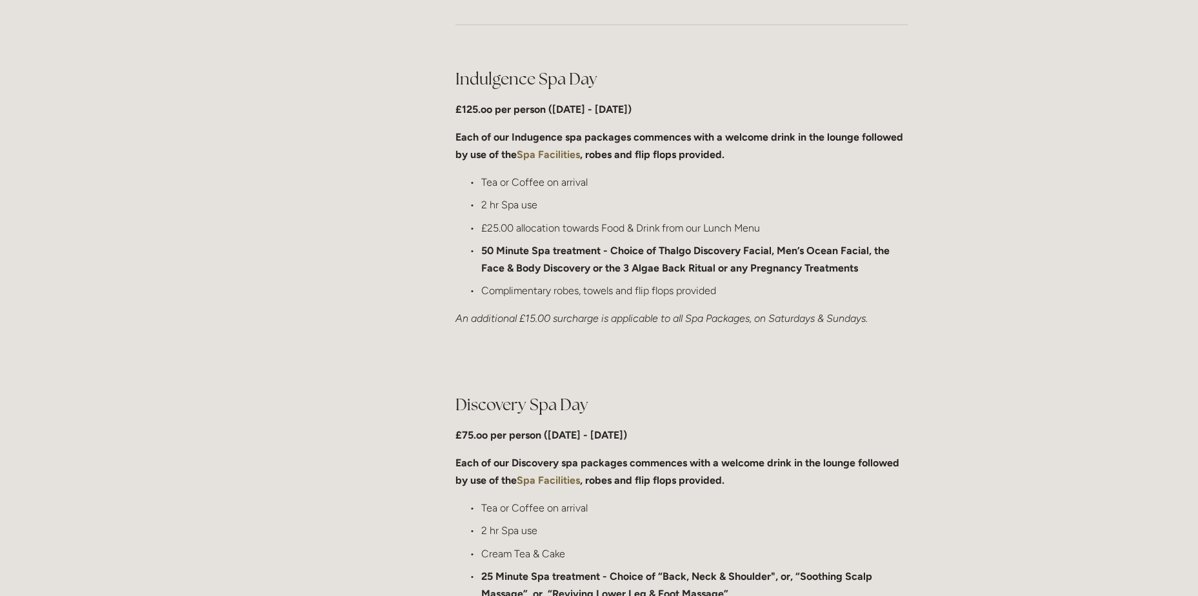
scroll to position [645, 0]
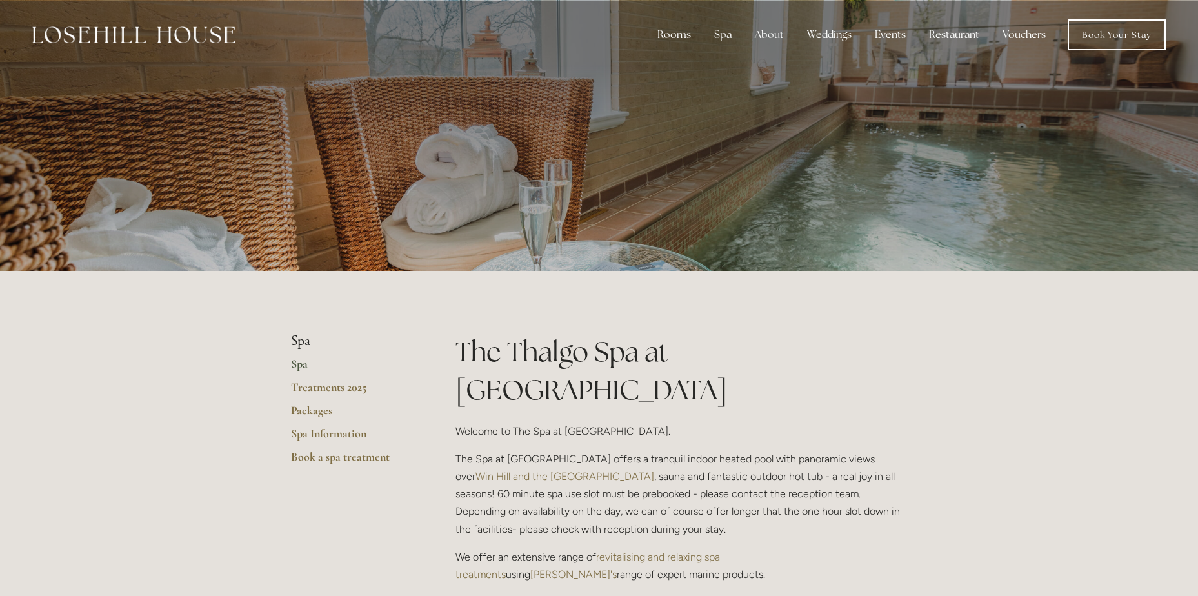
scroll to position [129, 0]
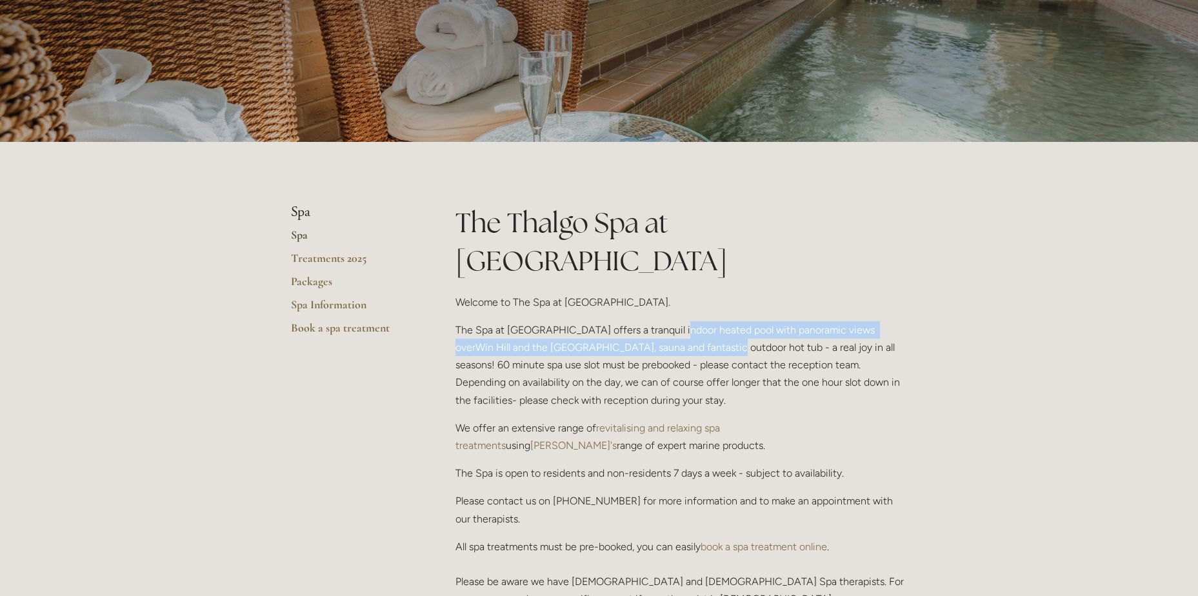
drag, startPoint x: 668, startPoint y: 288, endPoint x: 641, endPoint y: 312, distance: 36.1
click at [641, 321] on p "The Spa at [GEOGRAPHIC_DATA] offers a tranquil indoor heated pool with panorami…" at bounding box center [681, 365] width 452 height 88
drag, startPoint x: 641, startPoint y: 312, endPoint x: 635, endPoint y: 313, distance: 6.5
click at [641, 321] on p "The Spa at [GEOGRAPHIC_DATA] offers a tranquil indoor heated pool with panorami…" at bounding box center [681, 365] width 452 height 88
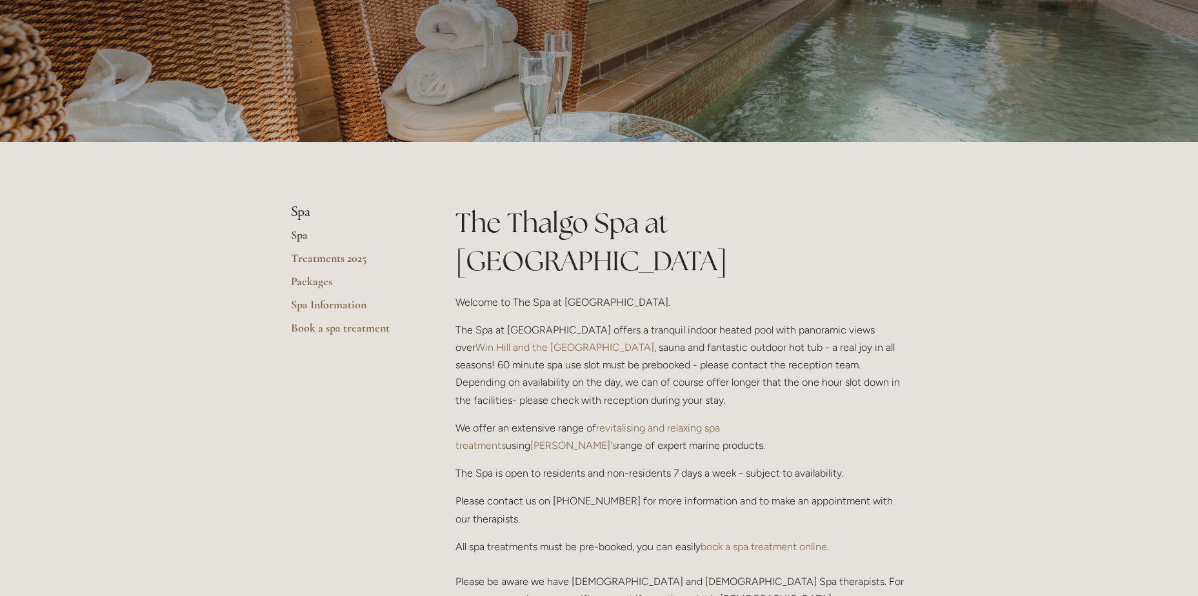
drag, startPoint x: 557, startPoint y: 312, endPoint x: 701, endPoint y: 353, distance: 149.8
click at [701, 353] on p "The Spa at [GEOGRAPHIC_DATA] offers a tranquil indoor heated pool with panorami…" at bounding box center [681, 365] width 452 height 88
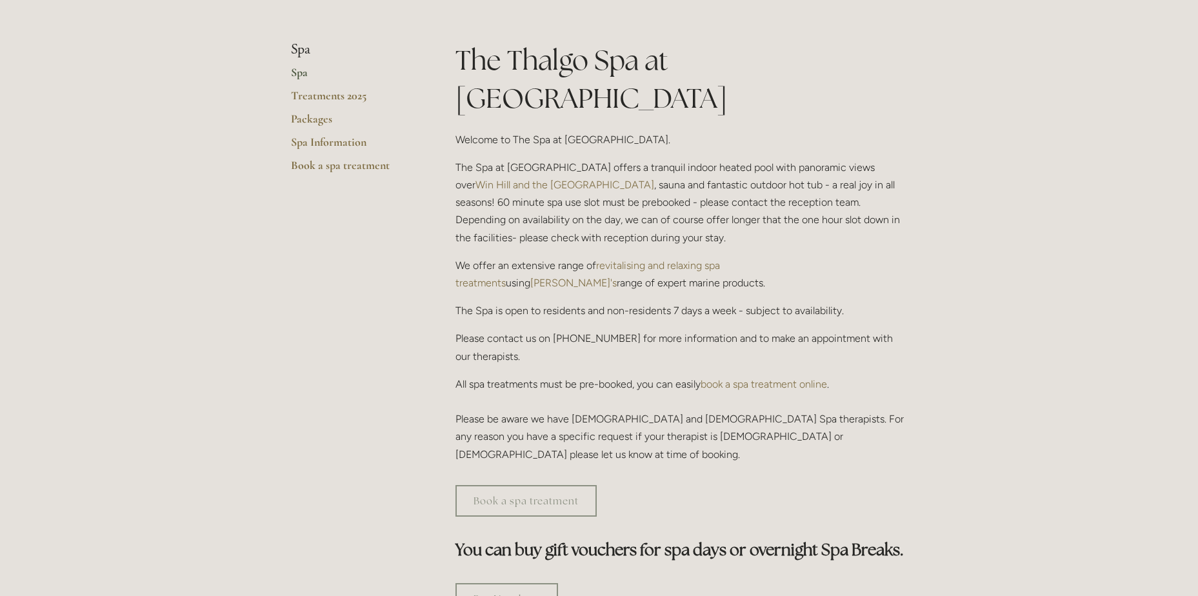
scroll to position [322, 0]
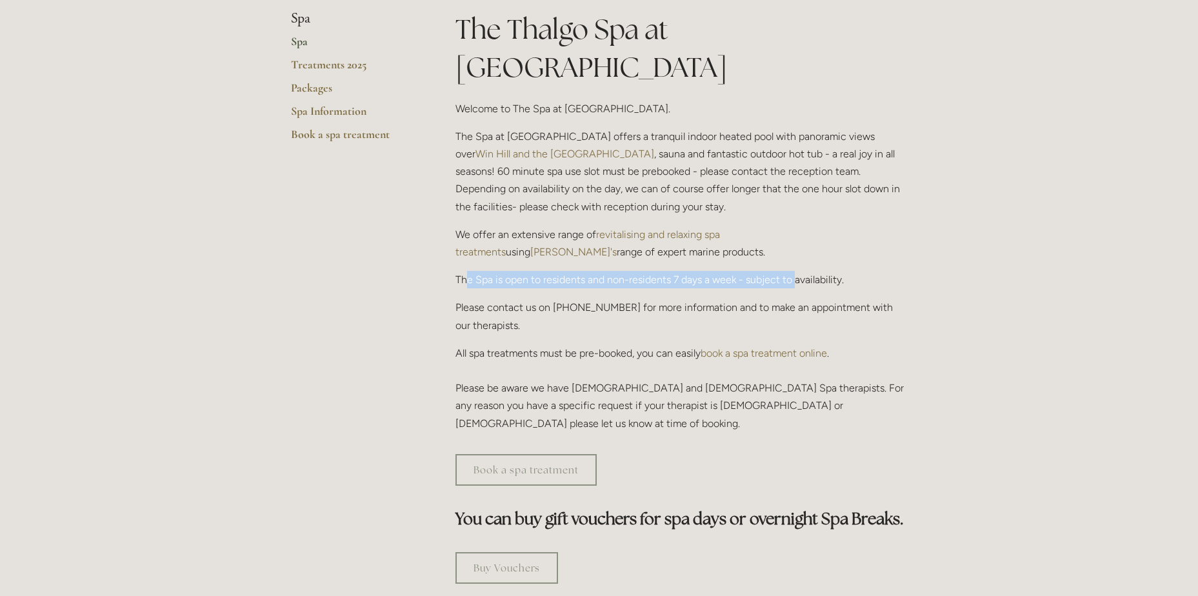
drag, startPoint x: 464, startPoint y: 245, endPoint x: 797, endPoint y: 241, distance: 332.8
click at [797, 271] on p "The Spa is open to residents and non-residents 7 days a week - subject to avail…" at bounding box center [681, 279] width 452 height 17
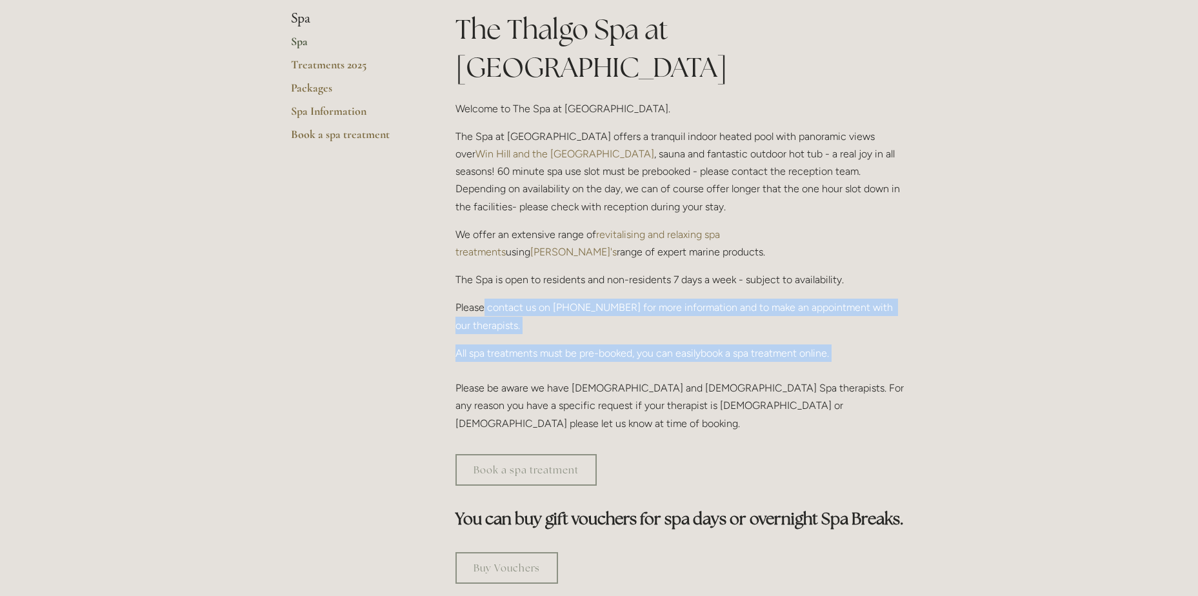
drag, startPoint x: 484, startPoint y: 266, endPoint x: 599, endPoint y: 324, distance: 128.4
click at [599, 324] on div "The Thalgo Spa at [GEOGRAPHIC_DATA] Welcome to The Spa at [GEOGRAPHIC_DATA]. Th…" at bounding box center [681, 221] width 452 height 422
click at [599, 344] on p "All spa treatments must be pre-booked, you can easily book a spa treatment onli…" at bounding box center [681, 388] width 452 height 88
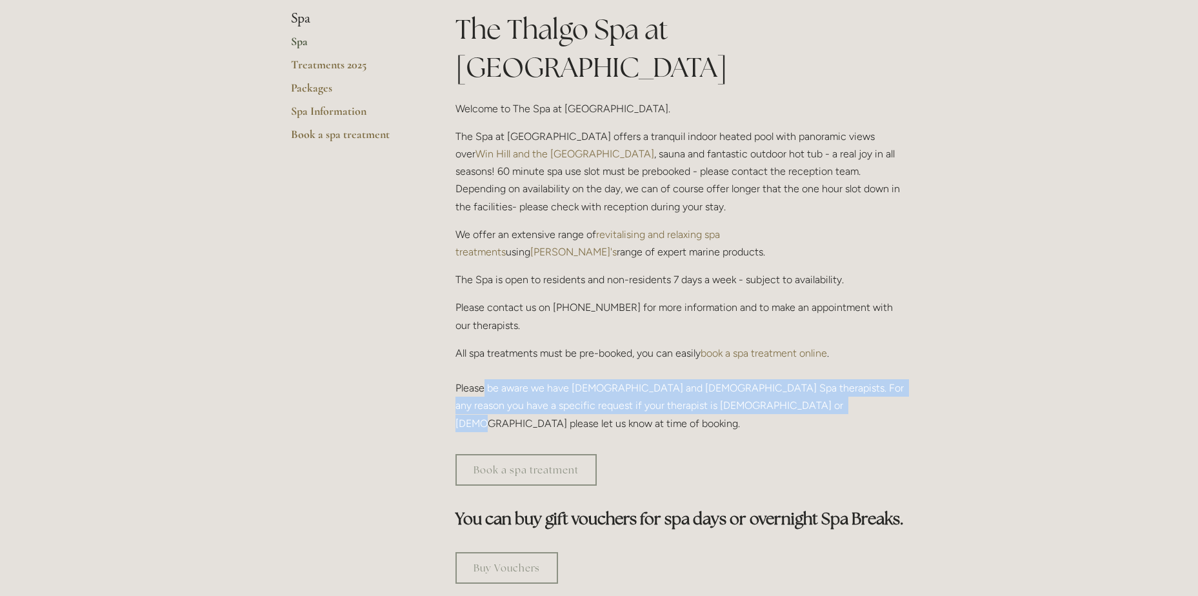
drag, startPoint x: 482, startPoint y: 353, endPoint x: 829, endPoint y: 381, distance: 348.1
click at [829, 381] on div "The Thalgo Spa at [GEOGRAPHIC_DATA] Welcome to The Spa at [GEOGRAPHIC_DATA]. Th…" at bounding box center [681, 226] width 474 height 433
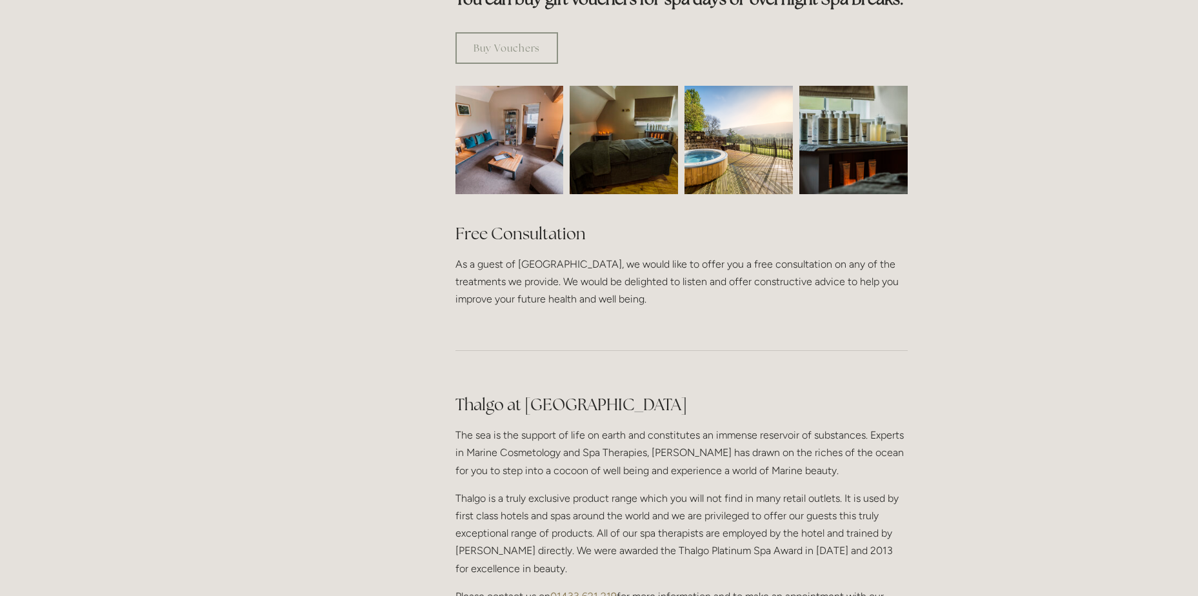
scroll to position [903, 0]
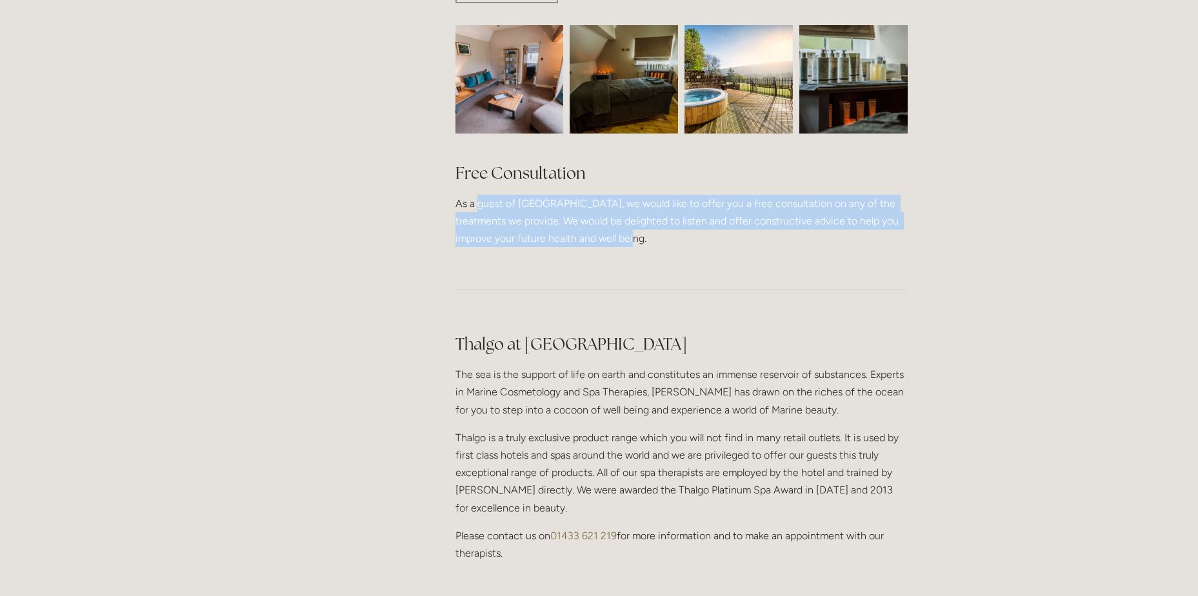
drag, startPoint x: 479, startPoint y: 151, endPoint x: 712, endPoint y: 200, distance: 238.6
click at [712, 200] on div "Free Consultation As a guest of [GEOGRAPHIC_DATA], we would like to offer you a…" at bounding box center [681, 205] width 474 height 108
drag, startPoint x: 712, startPoint y: 200, endPoint x: 700, endPoint y: 201, distance: 11.7
click at [712, 200] on div "Free Consultation As a guest of [GEOGRAPHIC_DATA], we would like to offer you a…" at bounding box center [681, 205] width 474 height 108
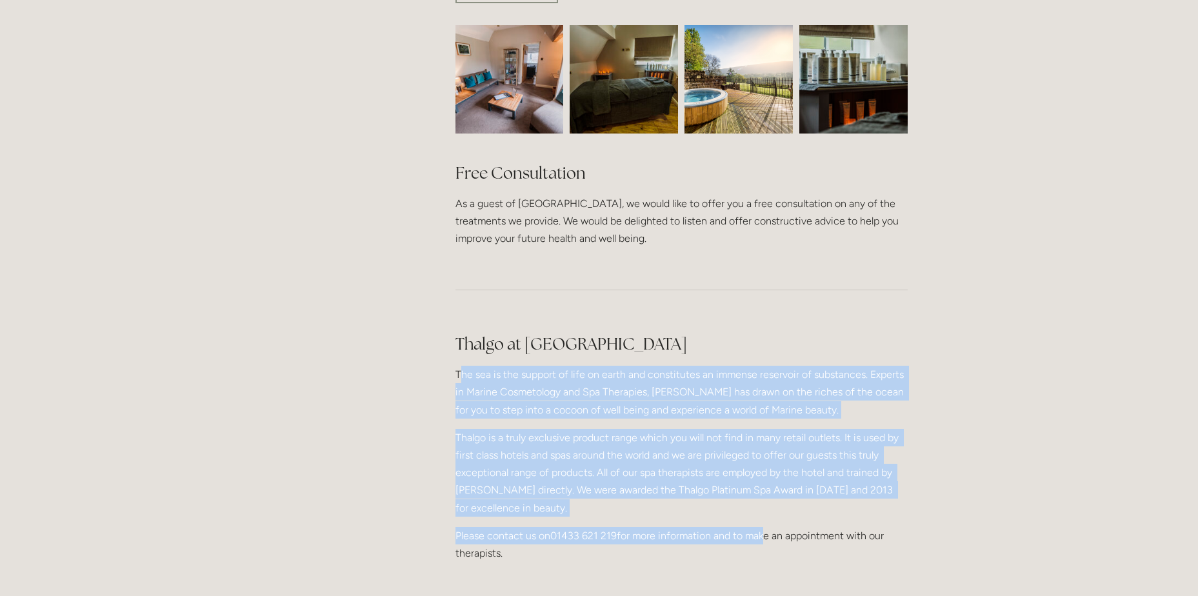
drag, startPoint x: 461, startPoint y: 320, endPoint x: 762, endPoint y: 466, distance: 334.3
click at [762, 466] on div "[PERSON_NAME] at [GEOGRAPHIC_DATA] The sea is the support of life on earth and …" at bounding box center [681, 447] width 452 height 229
drag, startPoint x: 762, startPoint y: 466, endPoint x: 576, endPoint y: 381, distance: 204.3
click at [576, 429] on p "Thalgo is a truly exclusive product range which you will not find in many retai…" at bounding box center [681, 473] width 452 height 88
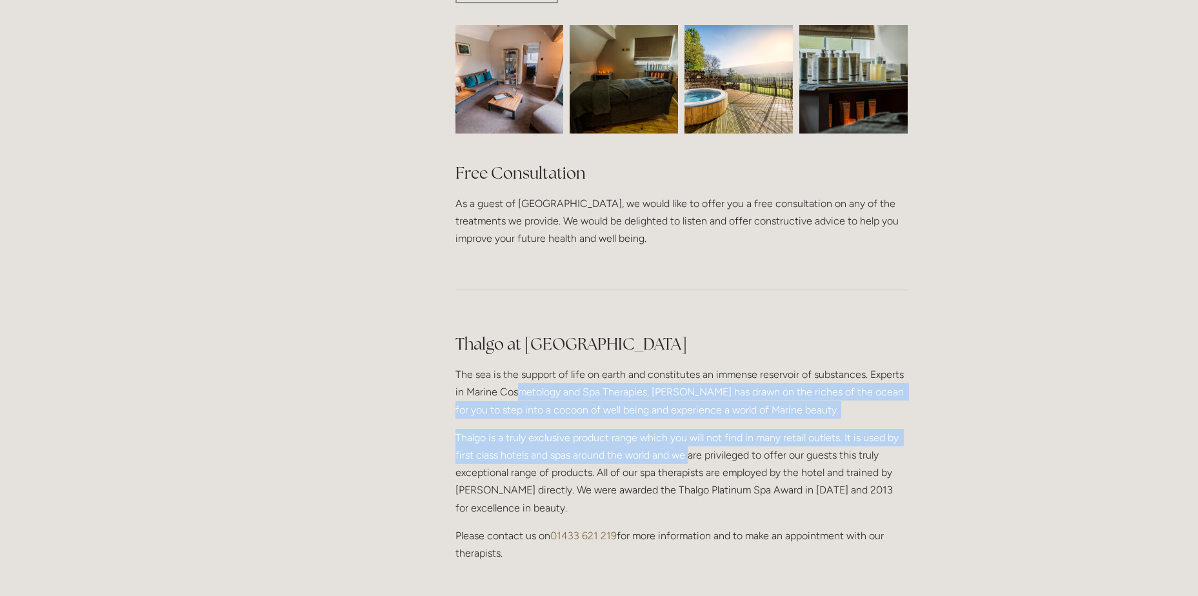
drag, startPoint x: 519, startPoint y: 334, endPoint x: 689, endPoint y: 403, distance: 184.3
click at [689, 403] on div "[PERSON_NAME] at [GEOGRAPHIC_DATA] The sea is the support of life on earth and …" at bounding box center [681, 447] width 452 height 229
click at [689, 429] on p "Thalgo is a truly exclusive product range which you will not find in many retai…" at bounding box center [681, 473] width 452 height 88
drag, startPoint x: 482, startPoint y: 402, endPoint x: 717, endPoint y: 525, distance: 264.6
click at [717, 525] on main "Spa Spa Treatments 2025 Packages Spa Information Book a spa treatment The [GEOG…" at bounding box center [599, 1] width 658 height 1267
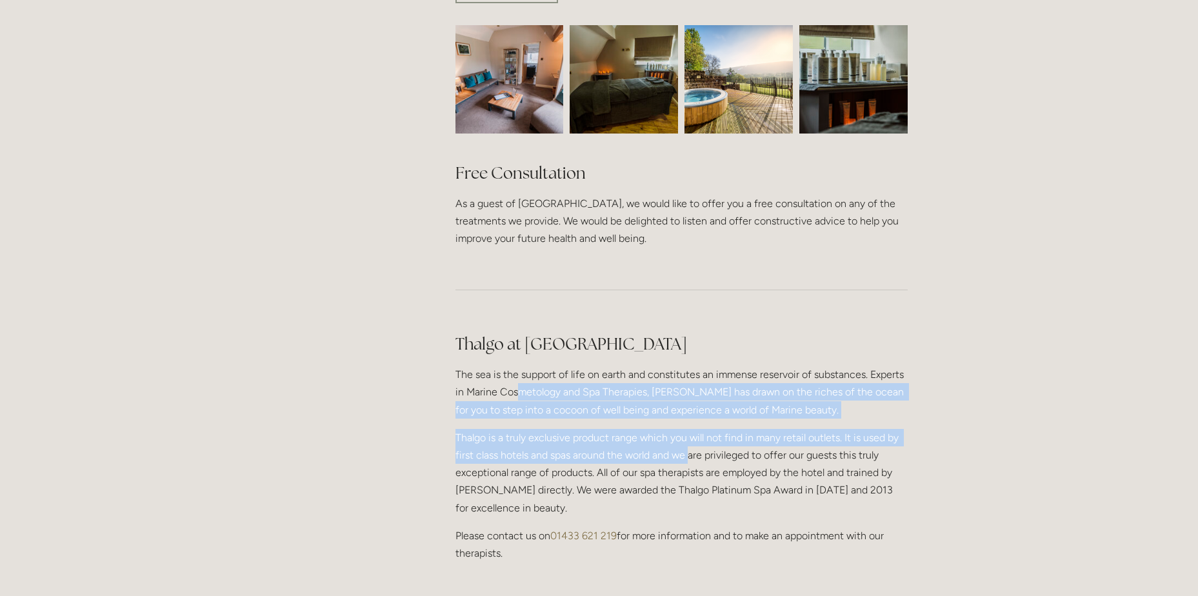
click at [717, 525] on main "Spa Spa Treatments 2025 Packages Spa Information Book a spa treatment The [GEOG…" at bounding box center [599, 1] width 658 height 1267
